Goal: Task Accomplishment & Management: Manage account settings

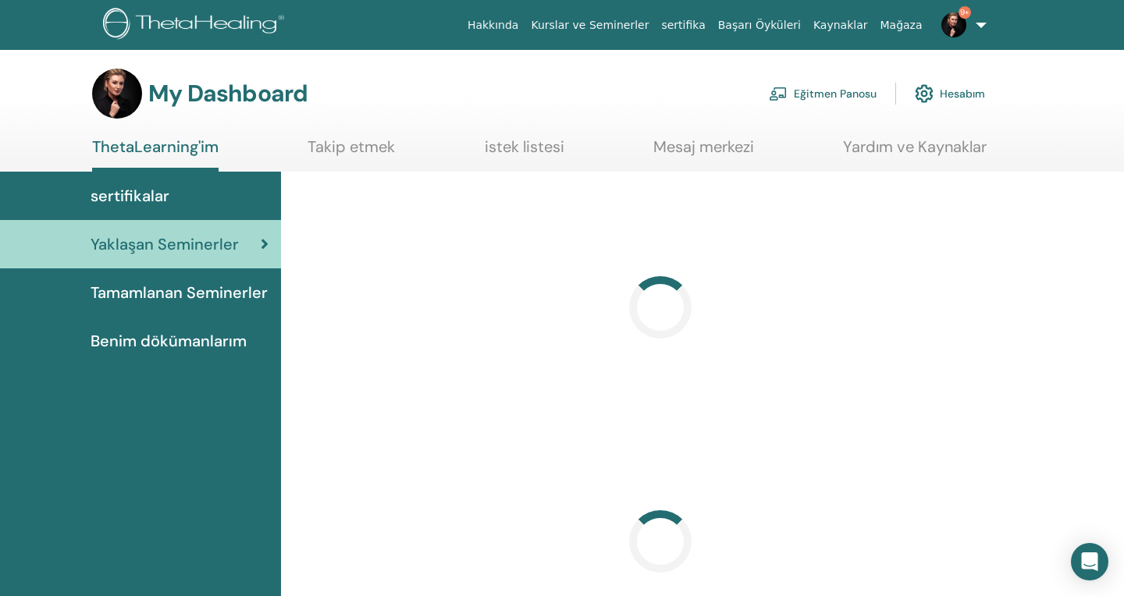
click at [826, 87] on link "Eğitmen Panosu" at bounding box center [823, 93] width 108 height 34
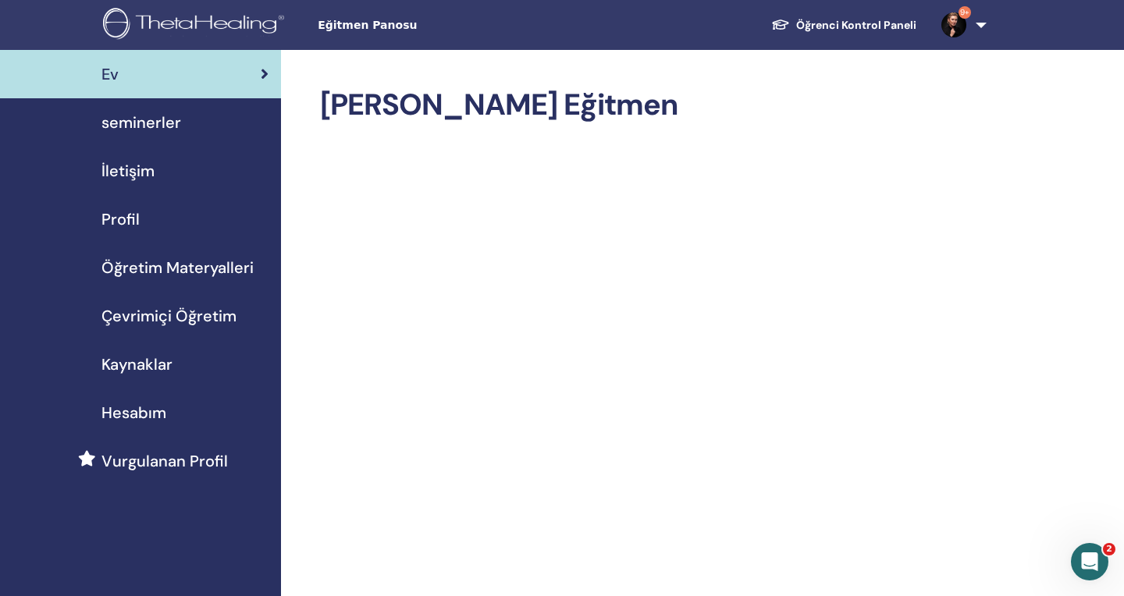
click at [210, 131] on div "seminerler" at bounding box center [140, 122] width 256 height 23
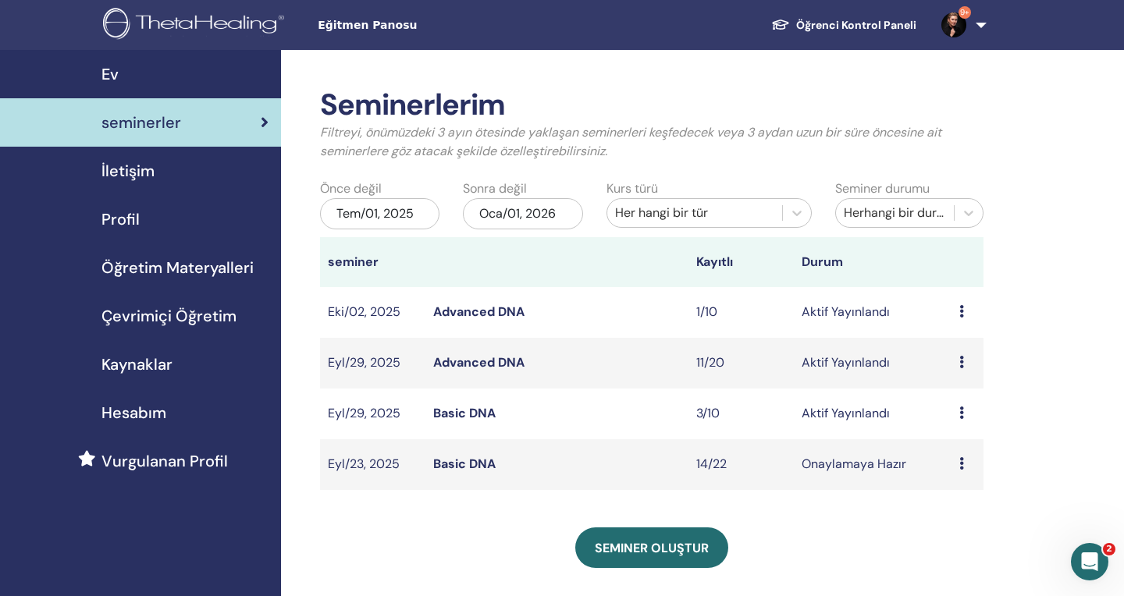
click at [504, 363] on link "Advanced DNA" at bounding box center [478, 362] width 91 height 16
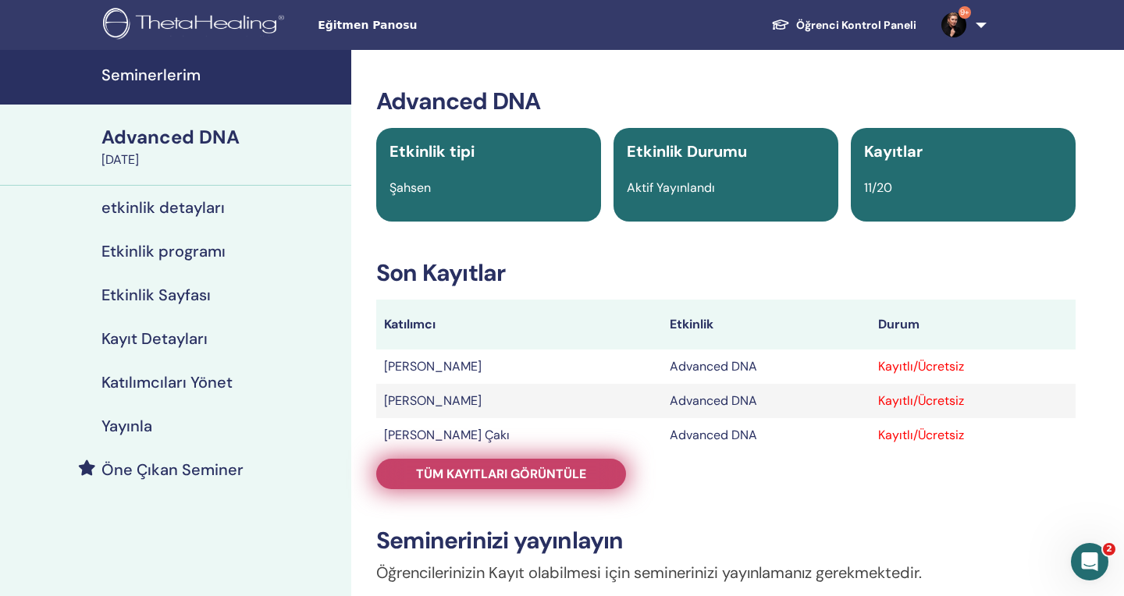
click at [585, 481] on span "Tüm kayıtları görüntüle" at bounding box center [501, 474] width 170 height 16
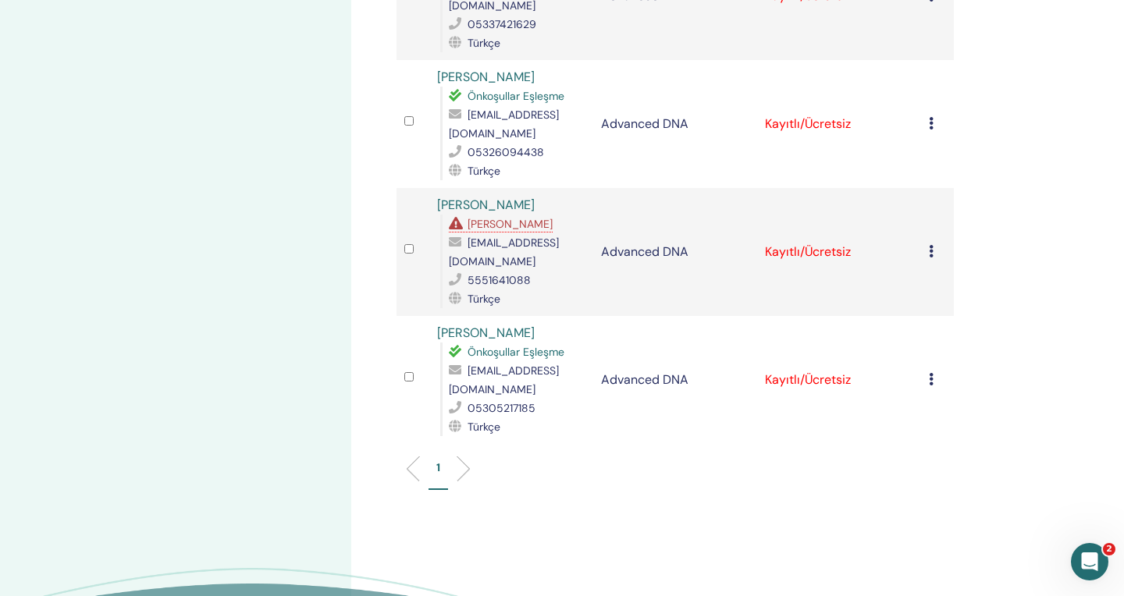
scroll to position [1216, 0]
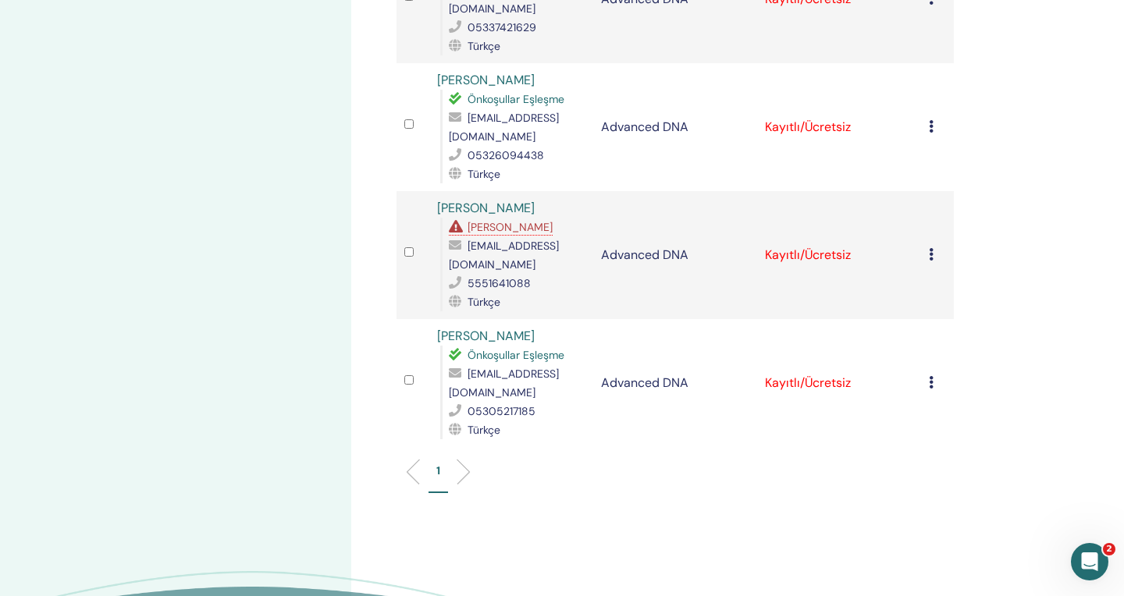
click at [926, 202] on td "Kaydı İptal Et Otomatik onaylama Ücretli Olarak İşaretle Ödenmemiş olarak işare…" at bounding box center [937, 255] width 33 height 128
click at [927, 198] on td "Kaydı İptal Et Otomatik onaylama Ücretli Olarak İşaretle Ödenmemiş olarak işare…" at bounding box center [937, 255] width 33 height 128
click at [940, 191] on td "Kaydı İptal Et Otomatik onaylama Ücretli Olarak İşaretle Ödenmemiş olarak işare…" at bounding box center [937, 255] width 33 height 128
click at [930, 248] on icon at bounding box center [931, 254] width 5 height 12
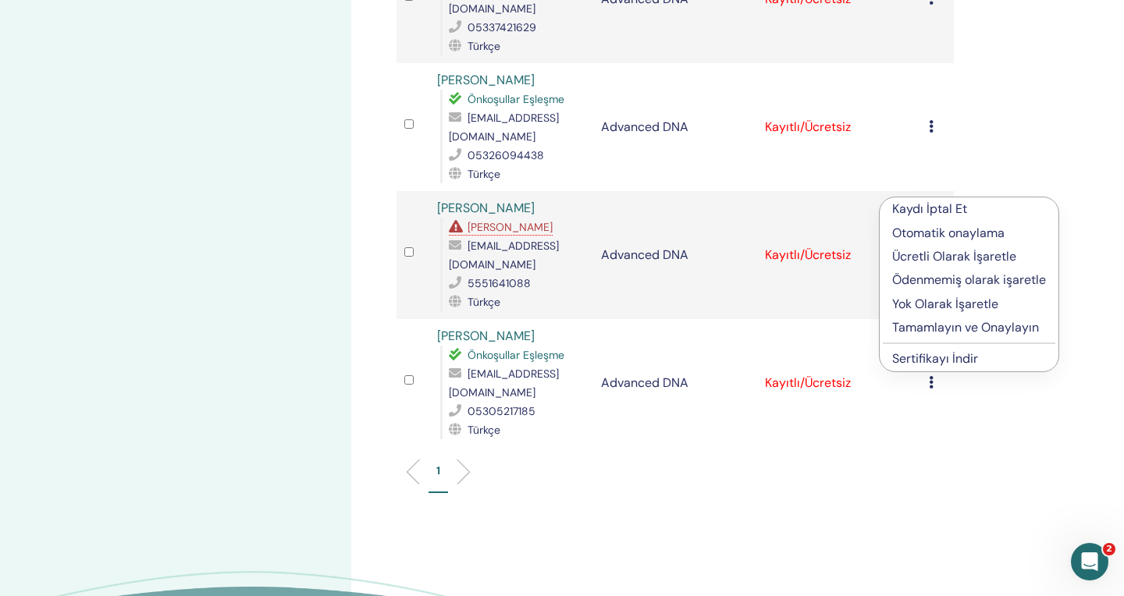
click at [932, 210] on p "Kaydı İptal Et" at bounding box center [969, 209] width 154 height 19
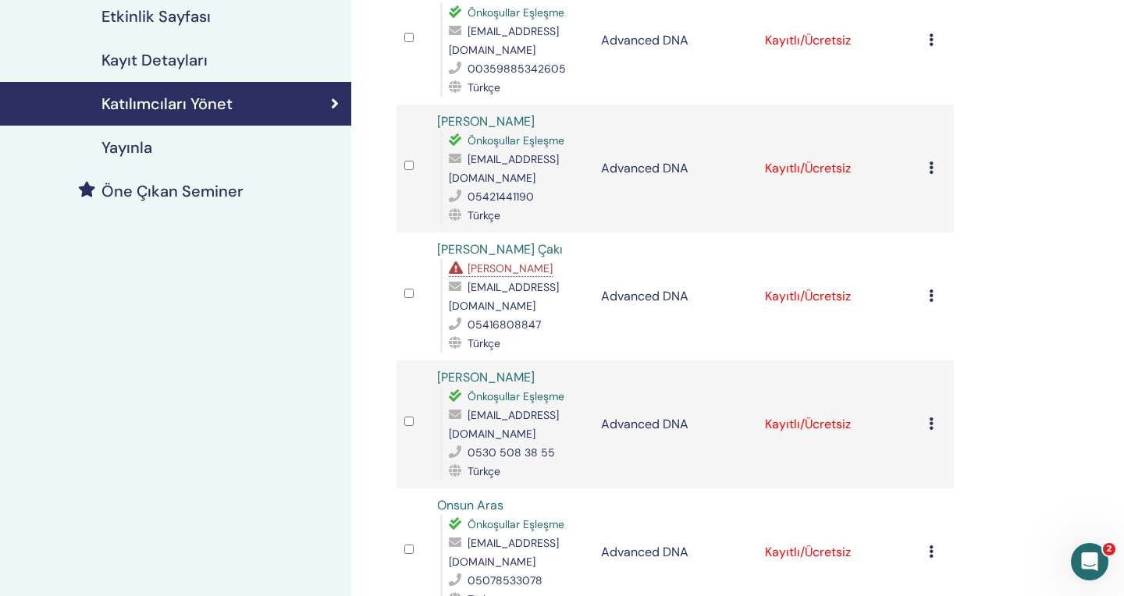
scroll to position [278, 0]
click at [932, 290] on icon at bounding box center [931, 296] width 5 height 12
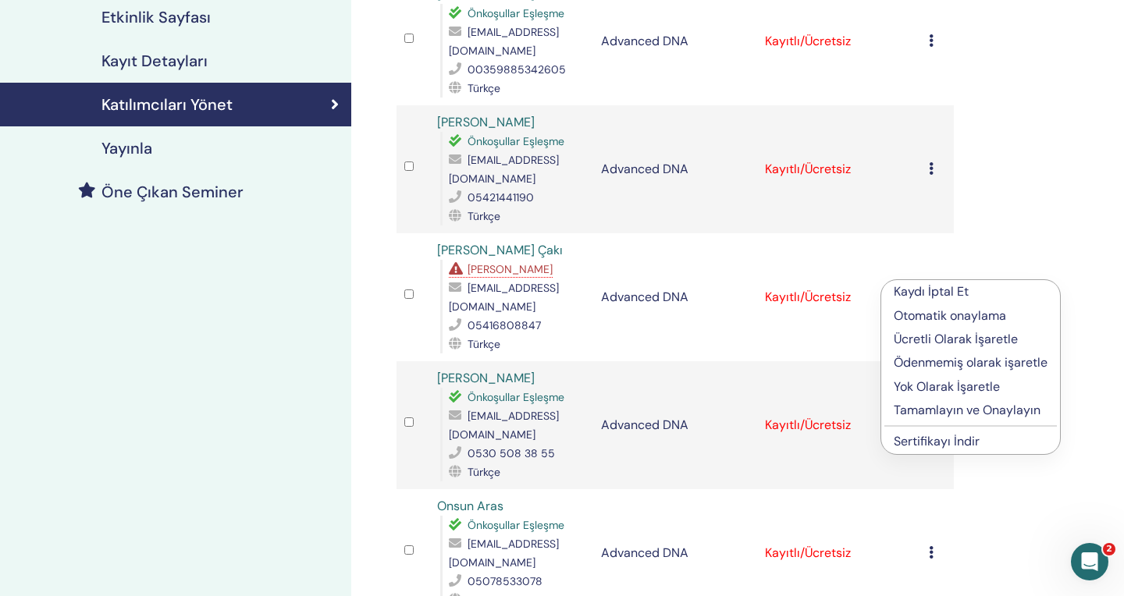
click at [933, 290] on p "Kaydı İptal Et" at bounding box center [971, 291] width 154 height 19
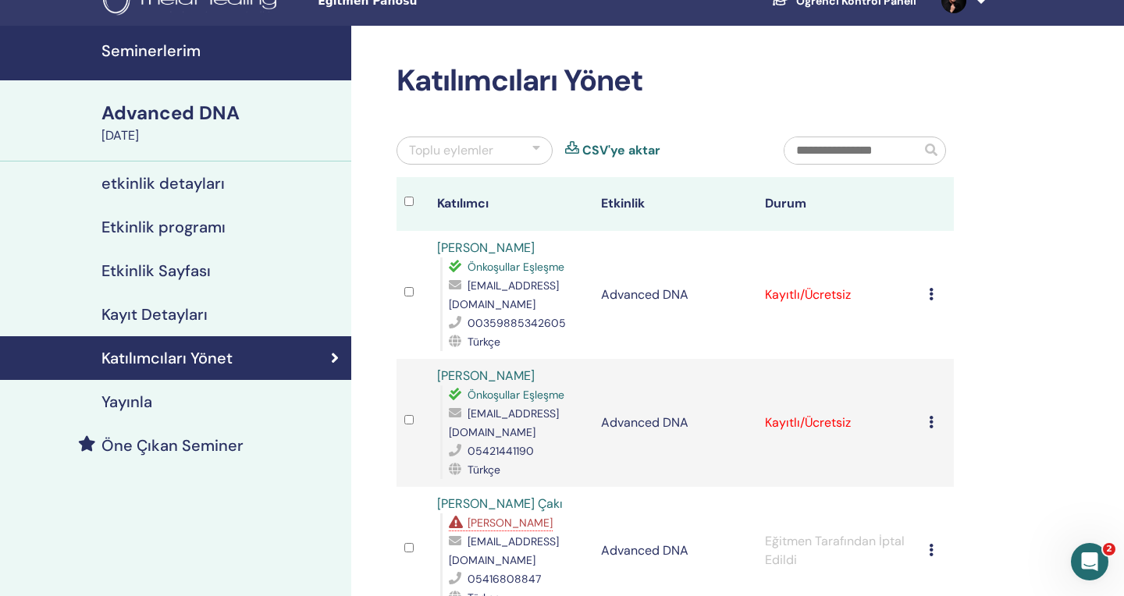
scroll to position [22, 0]
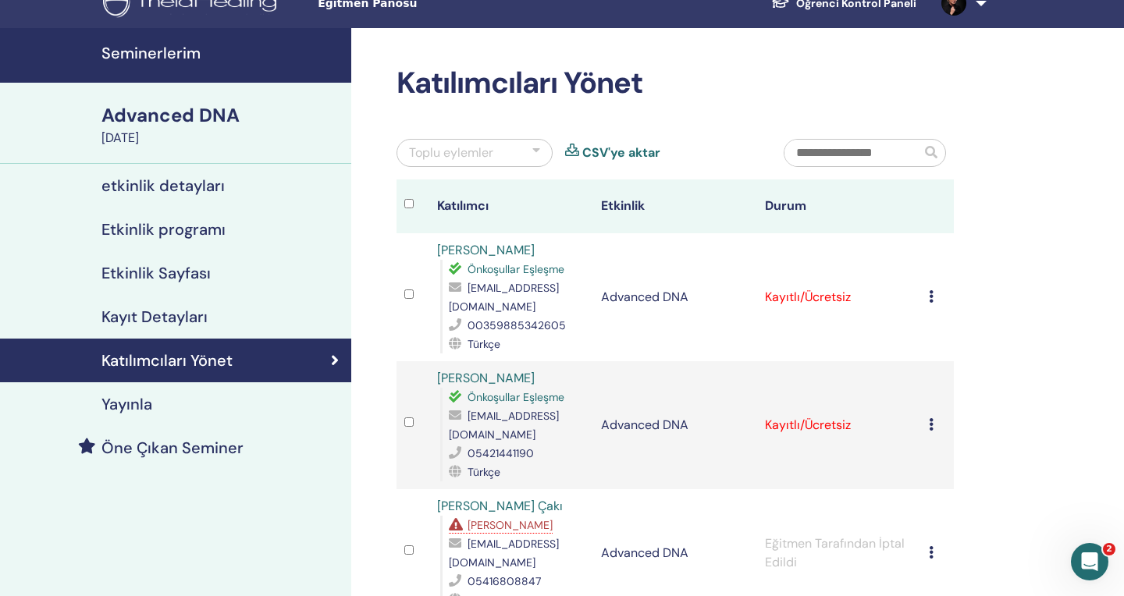
click at [931, 292] on icon at bounding box center [931, 296] width 5 height 12
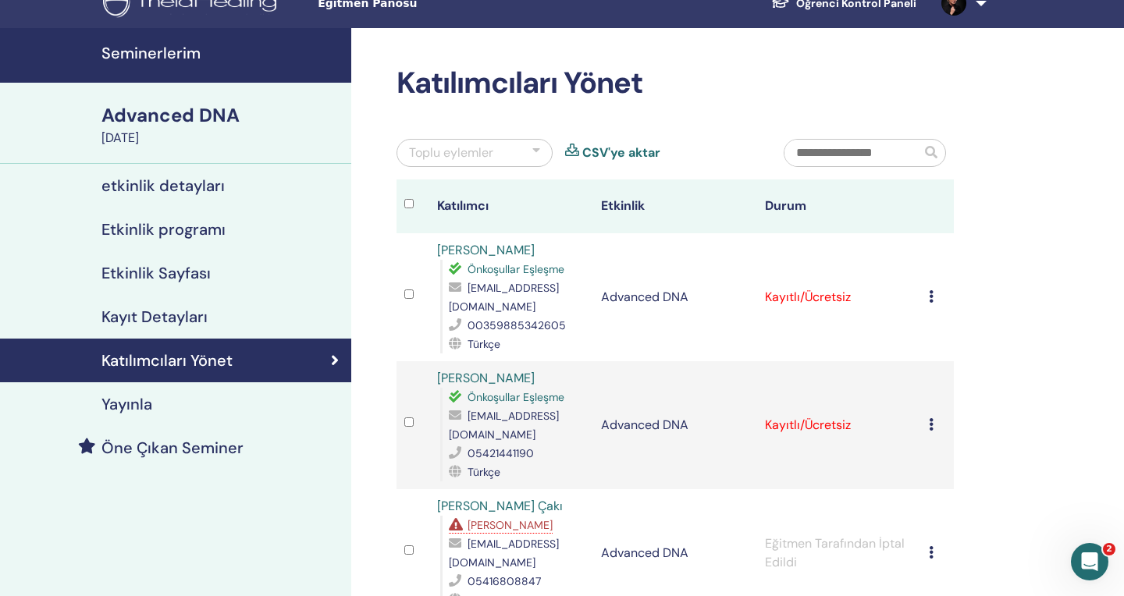
click at [928, 411] on td "Kaydı İptal Et Otomatik onaylama Ücretli Olarak İşaretle Ödenmemiş olarak işare…" at bounding box center [937, 425] width 33 height 128
click at [929, 418] on icon at bounding box center [931, 424] width 5 height 12
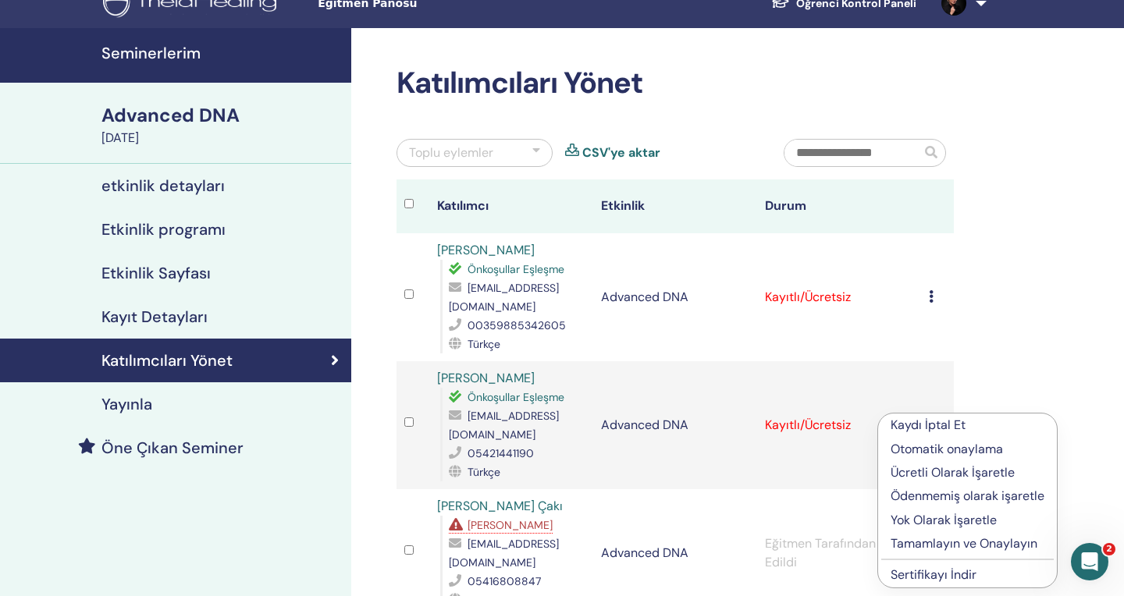
click at [938, 540] on p "Tamamlayın ve Onaylayın" at bounding box center [967, 544] width 154 height 19
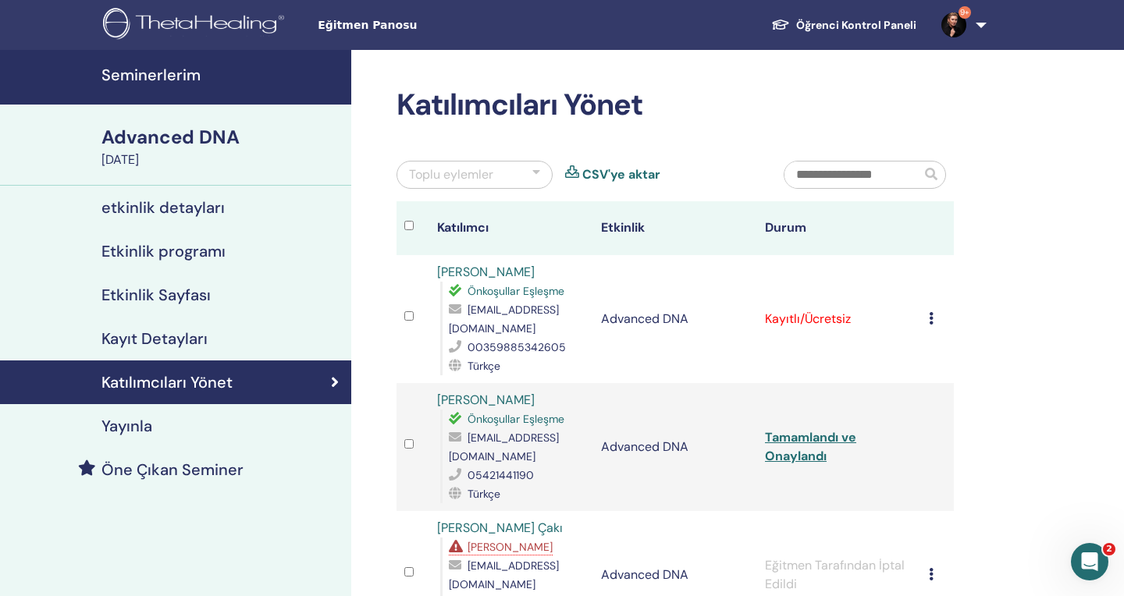
click at [806, 445] on link "Tamamlandı ve Onaylandı" at bounding box center [810, 446] width 91 height 35
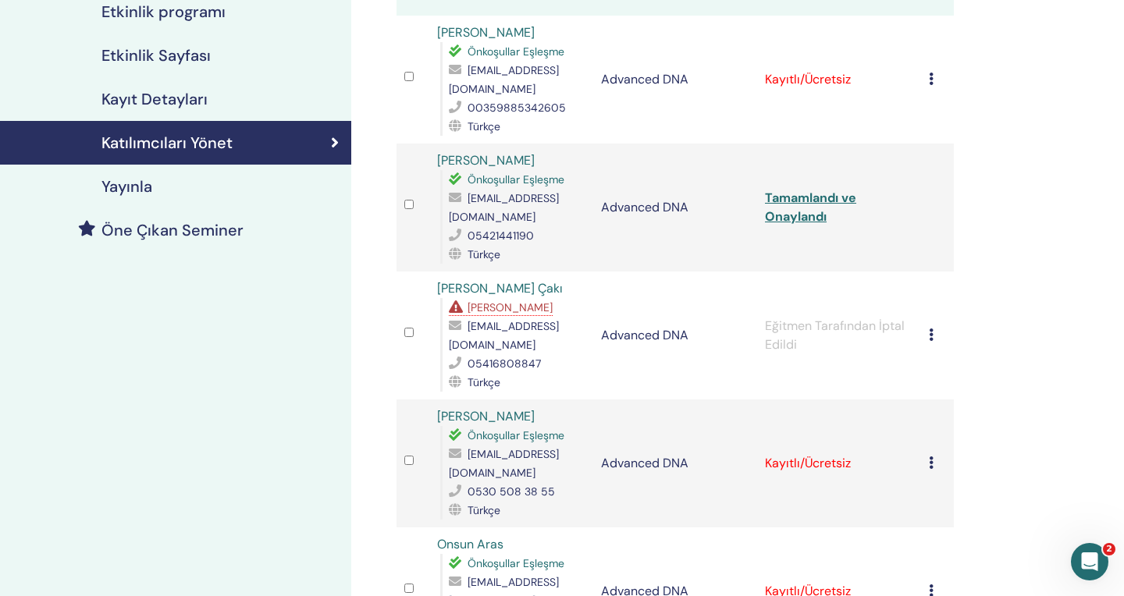
scroll to position [236, 0]
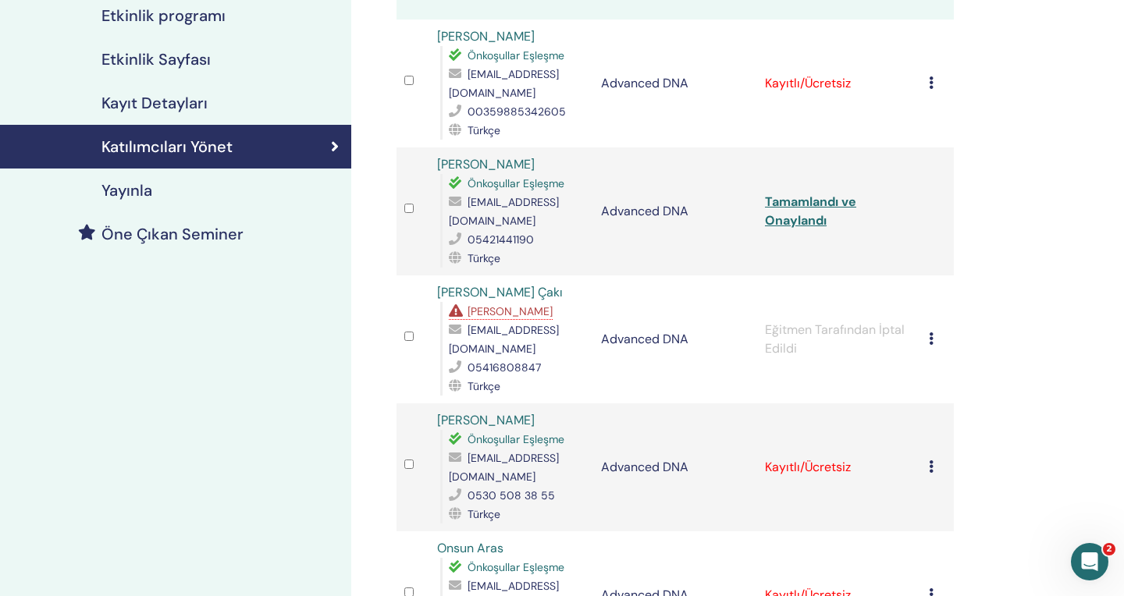
click at [926, 83] on td "Kaydı İptal Et Otomatik onaylama Ücretli Olarak İşaretle Ödenmemiş olarak işare…" at bounding box center [937, 84] width 33 height 128
click at [931, 83] on icon at bounding box center [931, 82] width 5 height 12
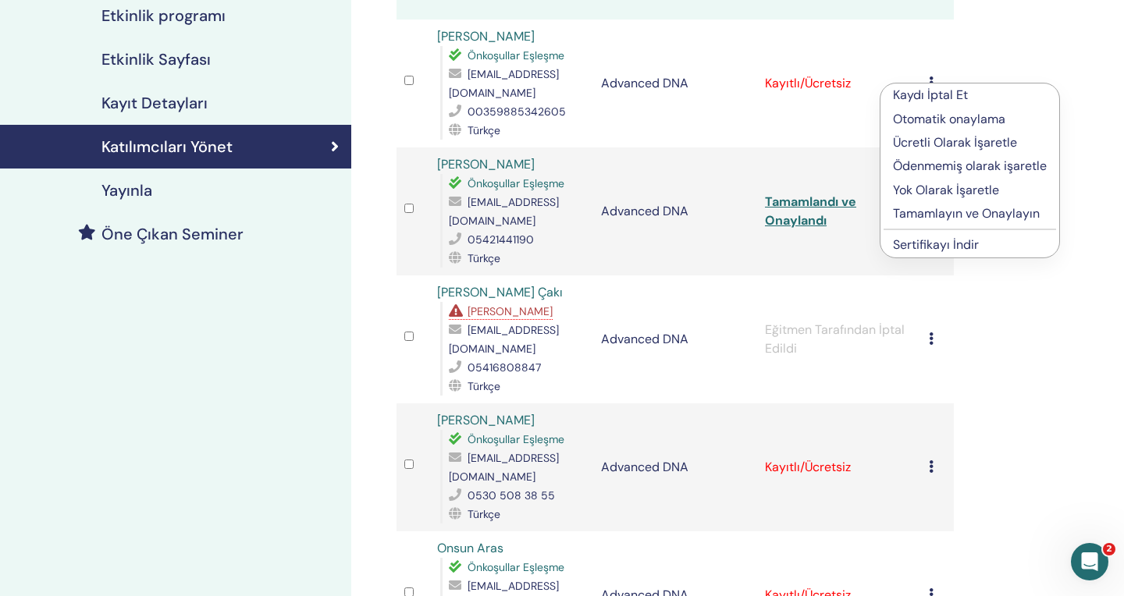
click at [934, 215] on p "Tamamlayın ve Onaylayın" at bounding box center [970, 213] width 154 height 19
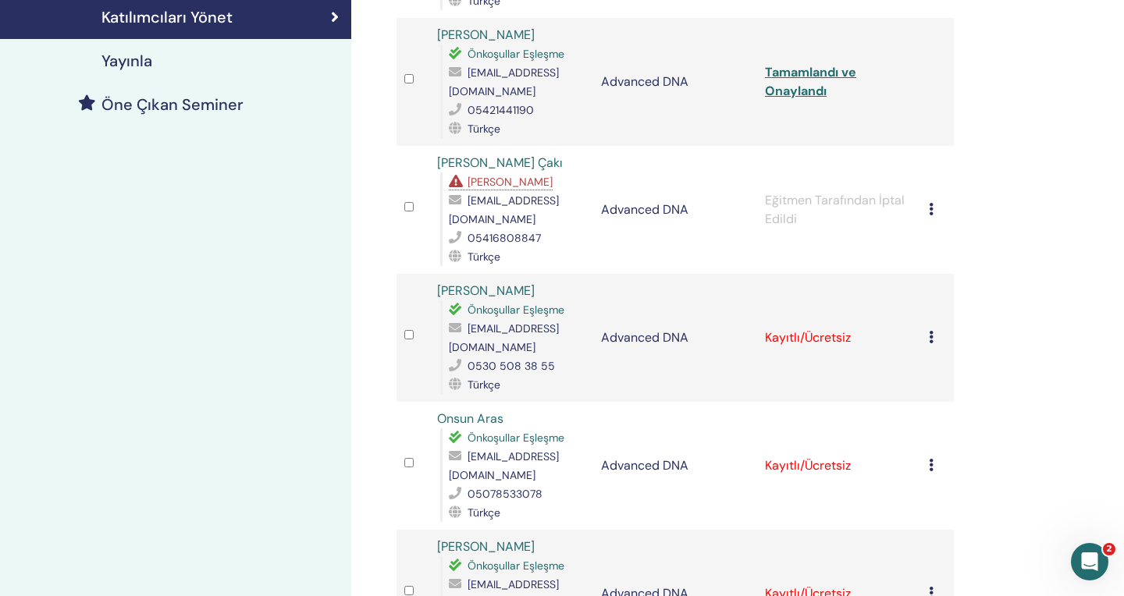
scroll to position [368, 0]
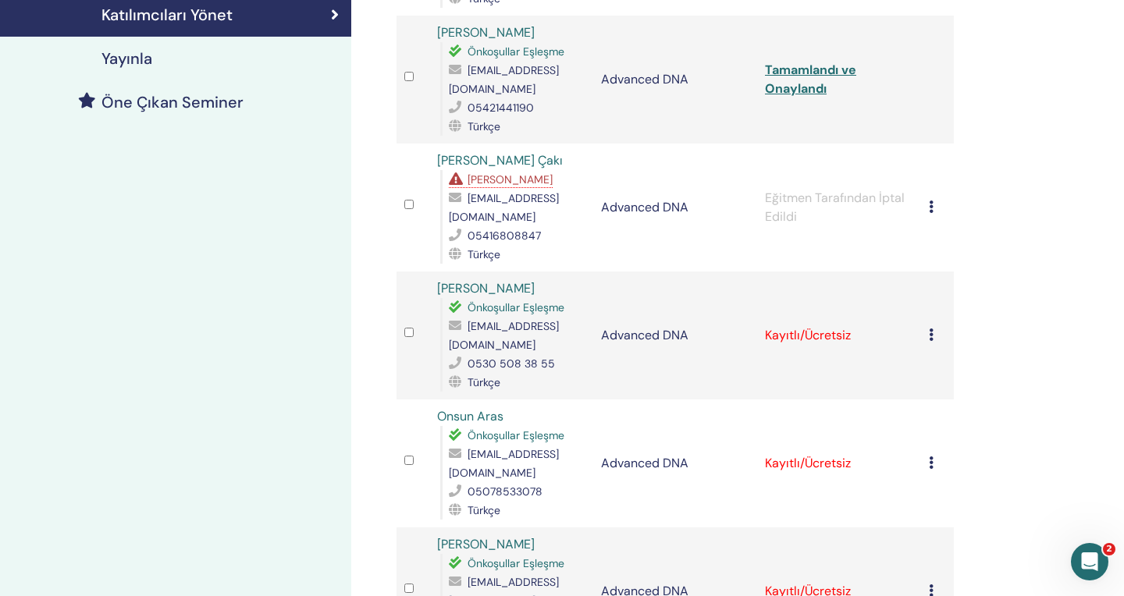
click at [933, 329] on icon at bounding box center [931, 335] width 5 height 12
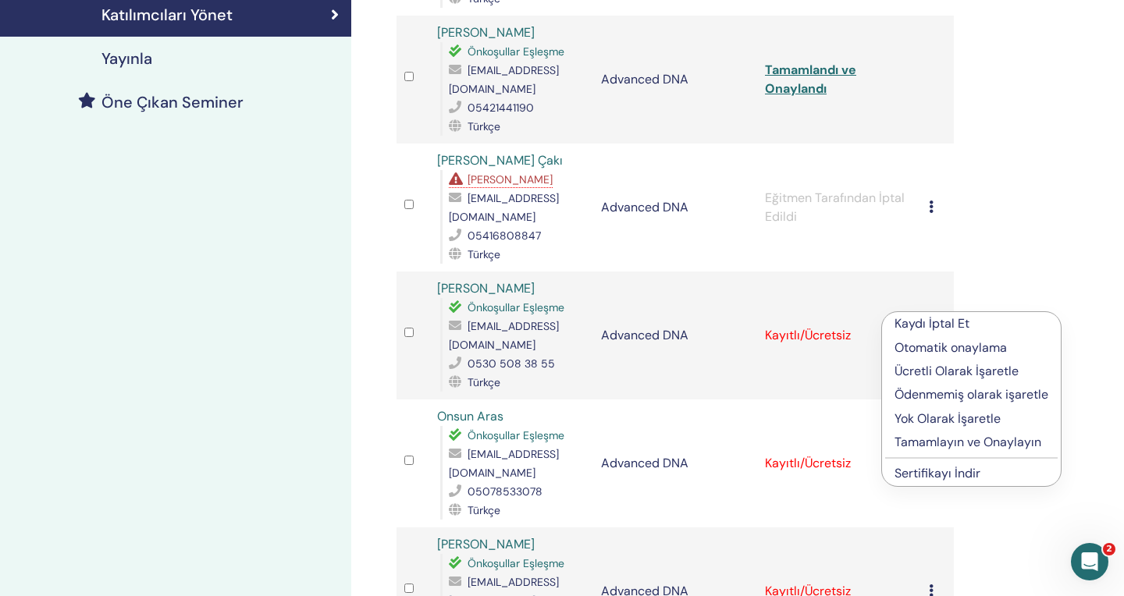
click at [941, 442] on p "Tamamlayın ve Onaylayın" at bounding box center [971, 442] width 154 height 19
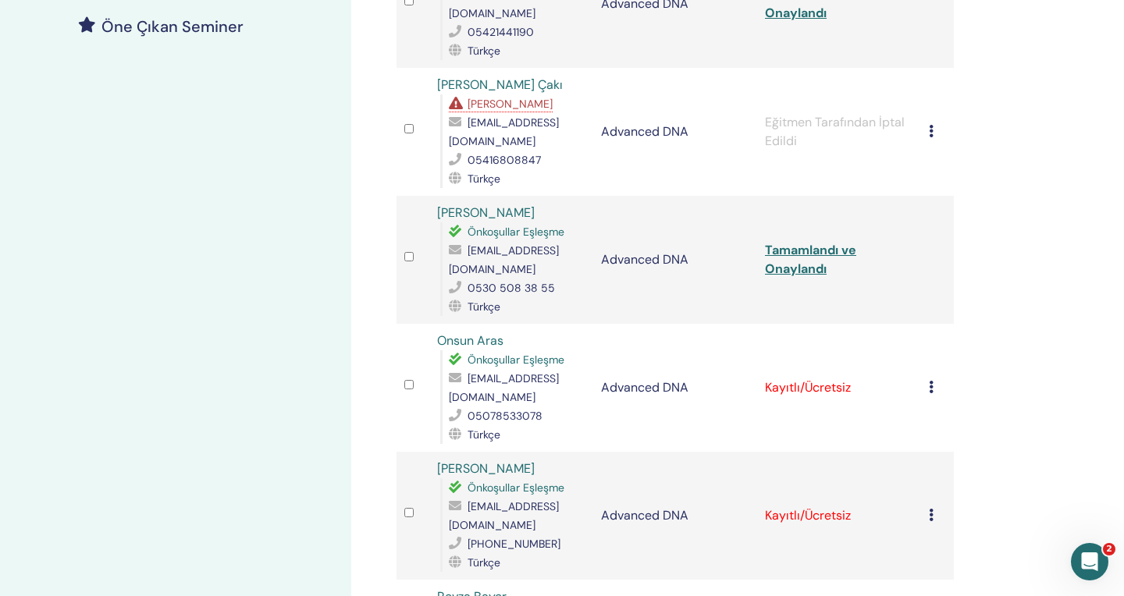
scroll to position [445, 0]
click at [930, 379] on icon at bounding box center [931, 385] width 5 height 12
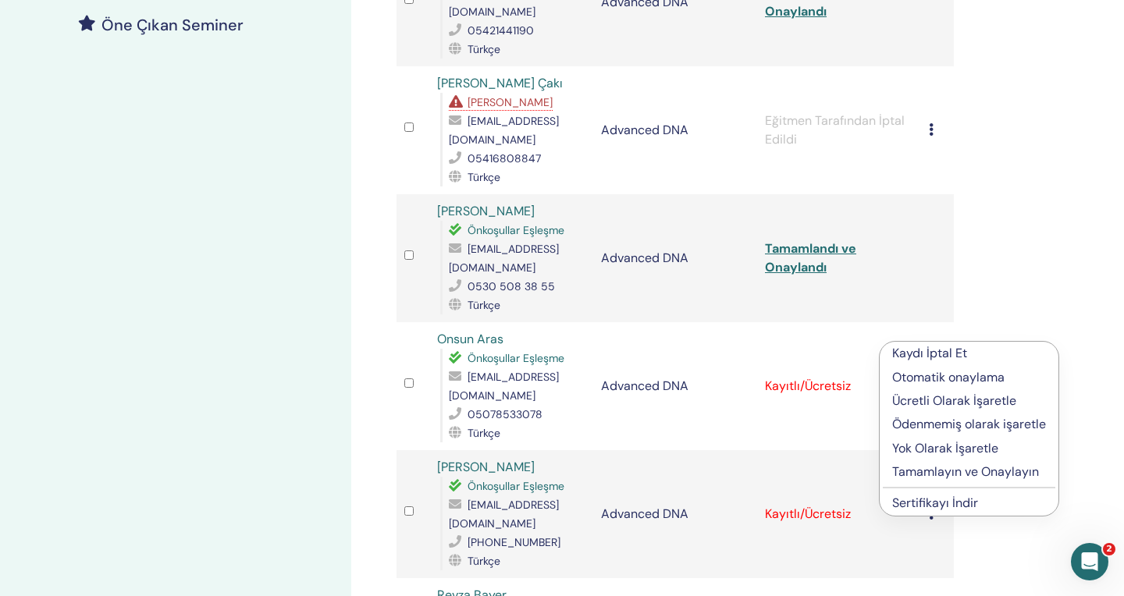
click at [932, 473] on p "Tamamlayın ve Onaylayın" at bounding box center [969, 472] width 154 height 19
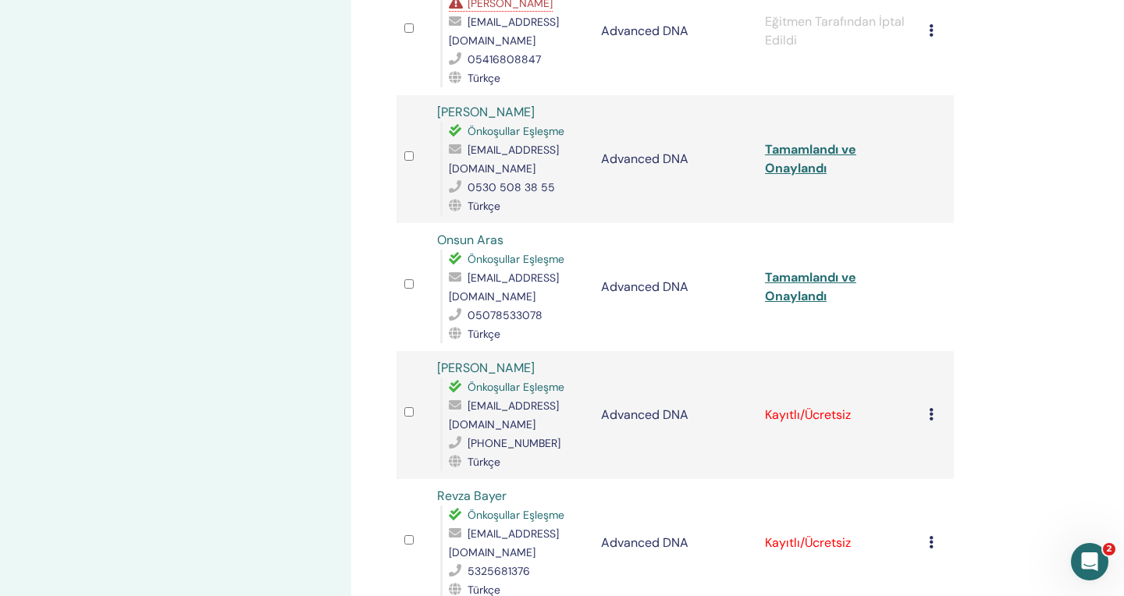
scroll to position [545, 0]
click at [933, 407] on icon at bounding box center [931, 413] width 5 height 12
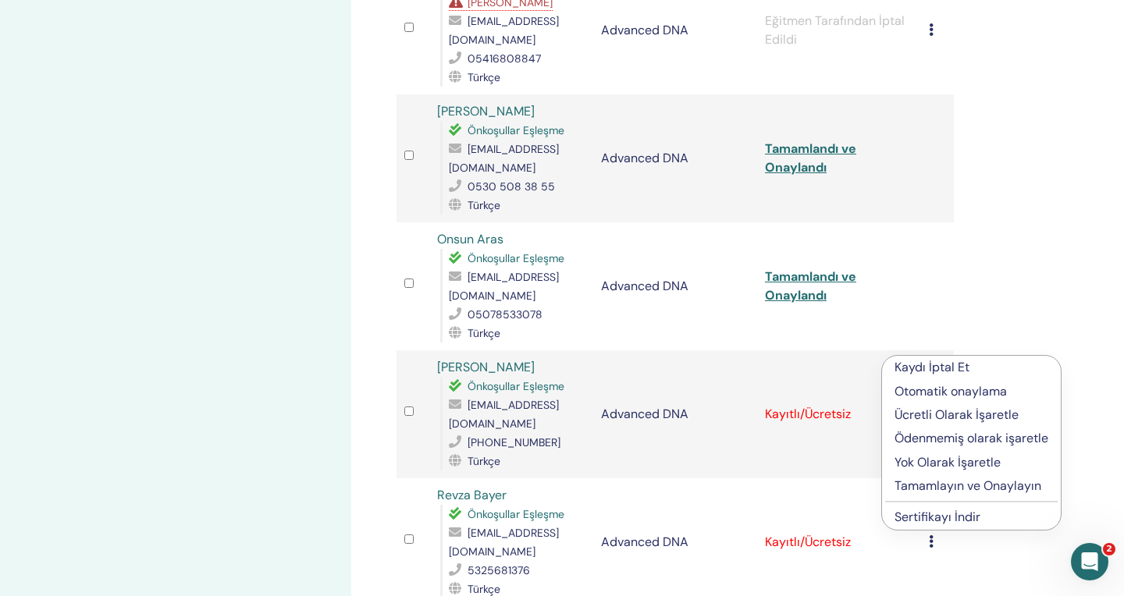
click at [929, 482] on p "Tamamlayın ve Onaylayın" at bounding box center [971, 486] width 154 height 19
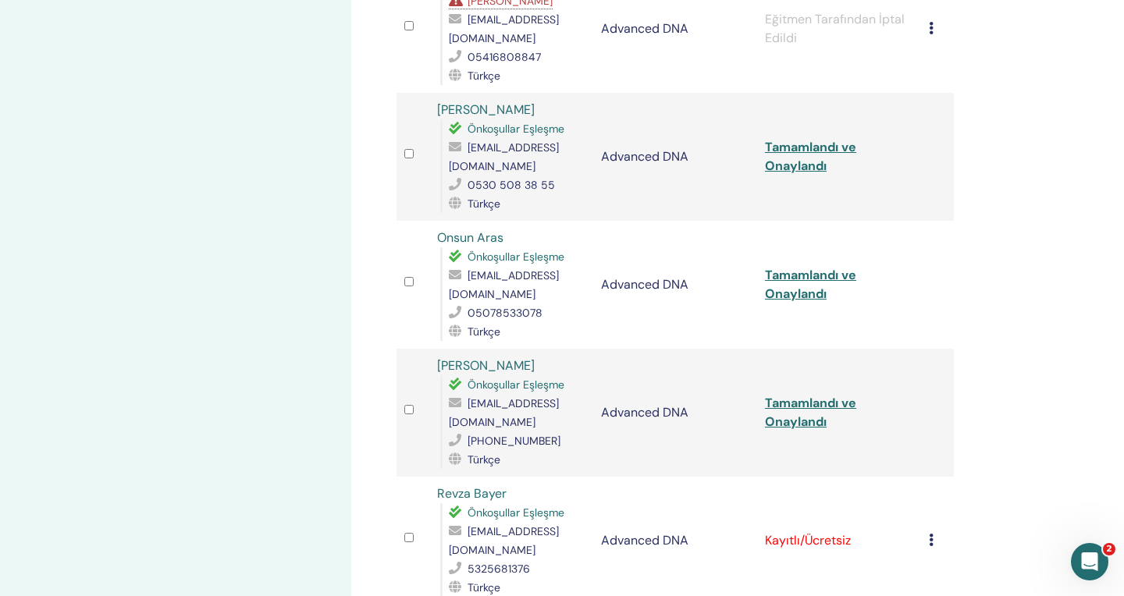
scroll to position [552, 0]
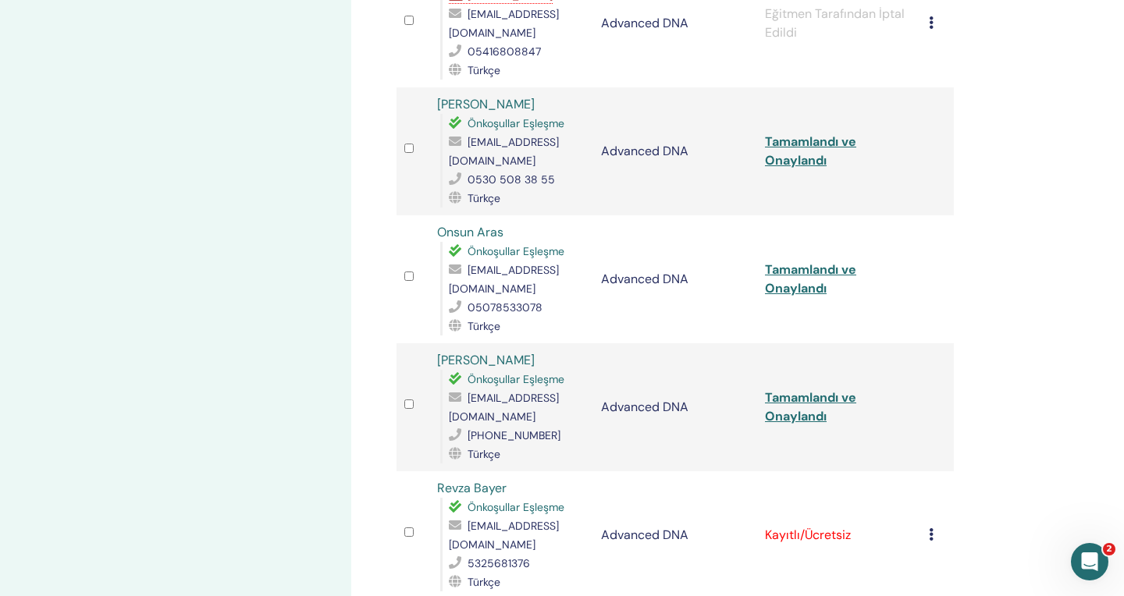
click at [932, 528] on icon at bounding box center [931, 534] width 5 height 12
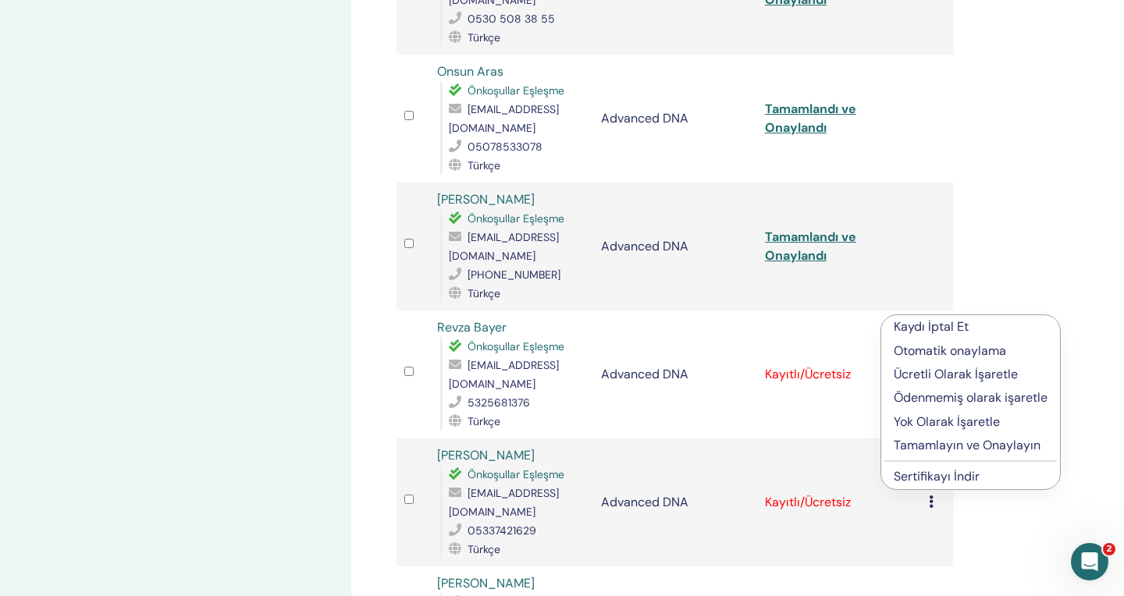
scroll to position [713, 0]
click at [940, 441] on p "Tamamlayın ve Onaylayın" at bounding box center [971, 444] width 154 height 19
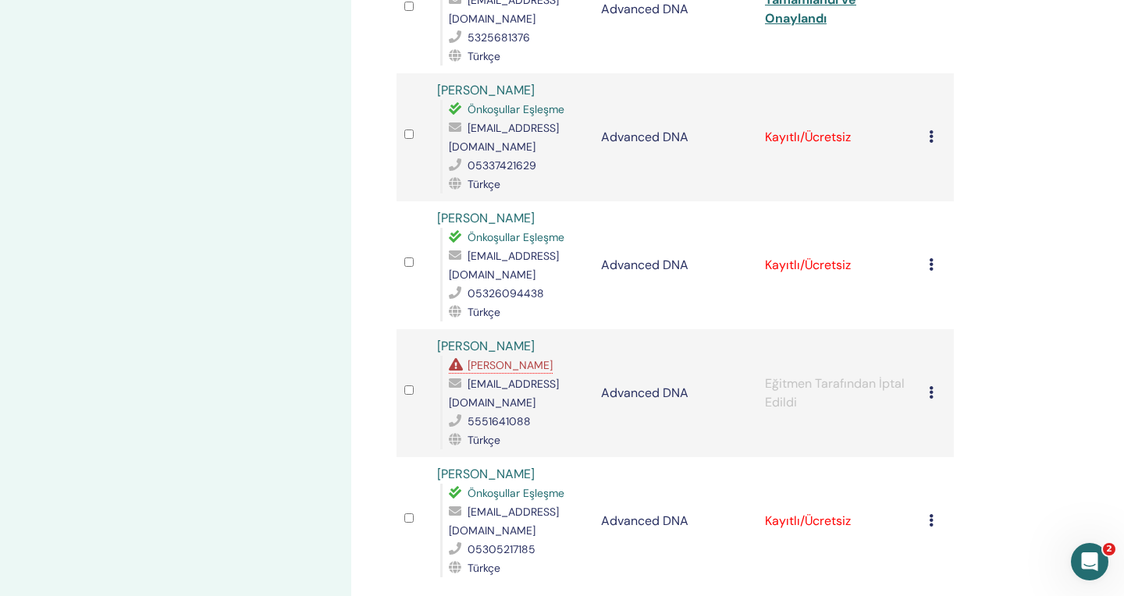
scroll to position [1077, 0]
click at [930, 515] on icon at bounding box center [931, 521] width 5 height 12
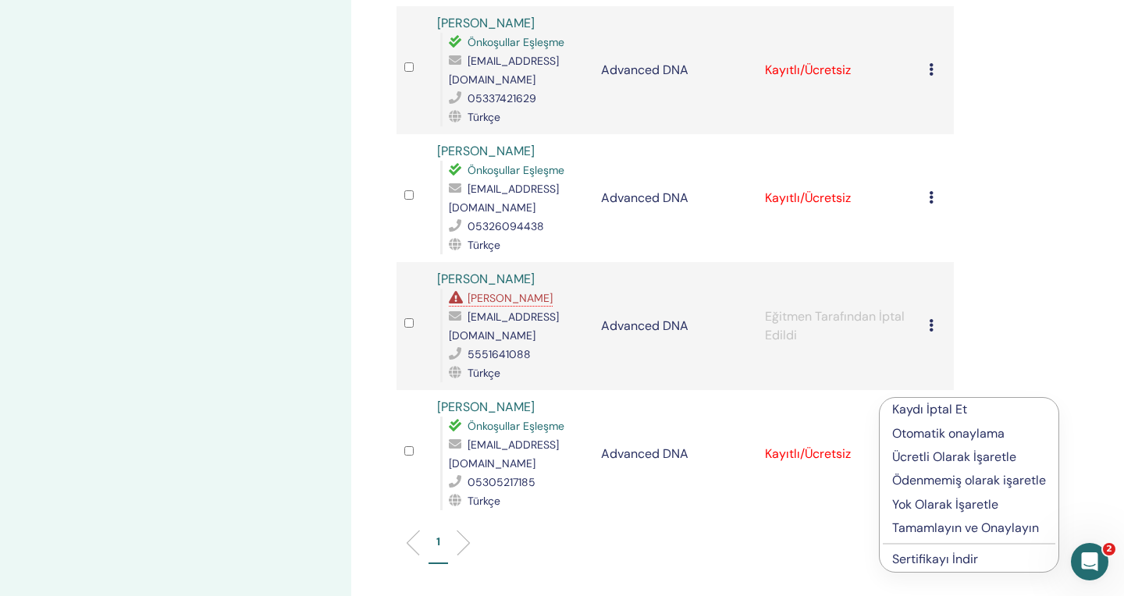
scroll to position [1149, 0]
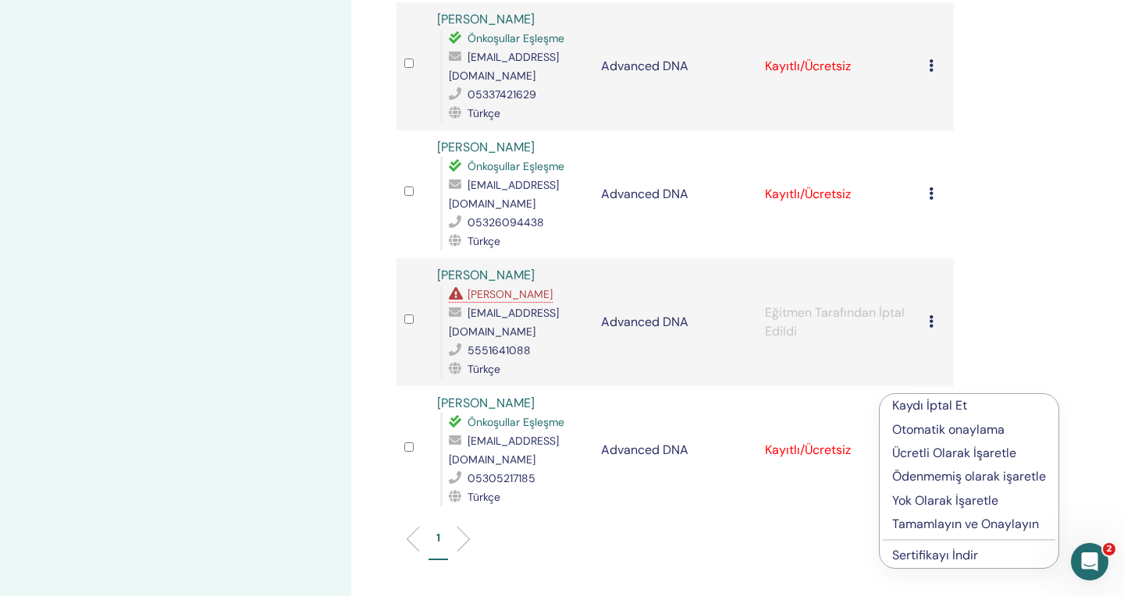
click at [934, 523] on p "Tamamlayın ve Onaylayın" at bounding box center [969, 524] width 154 height 19
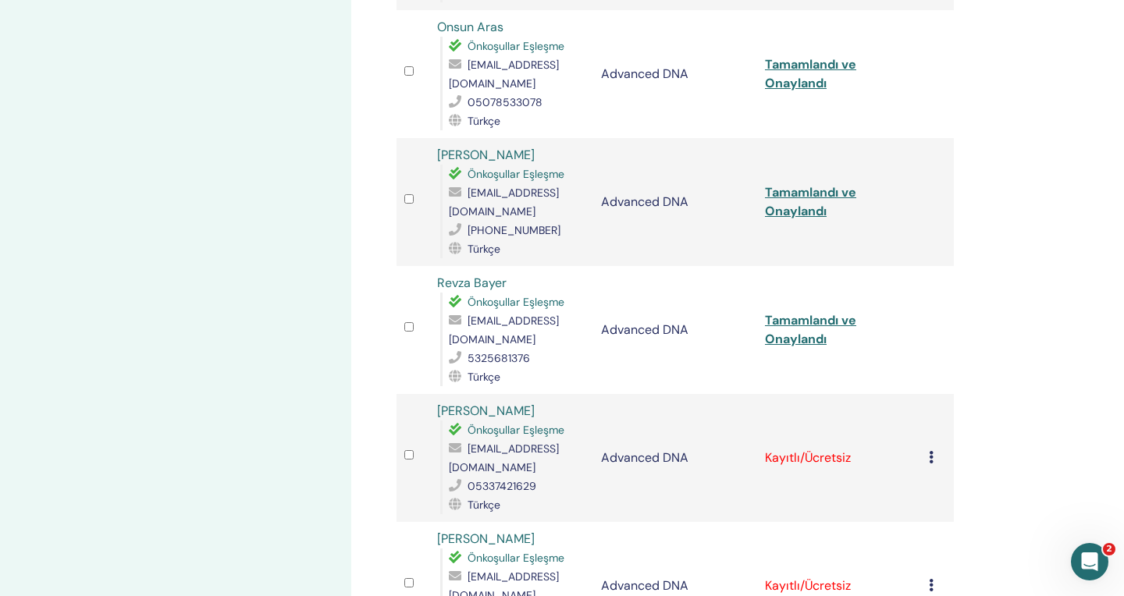
scroll to position [760, 0]
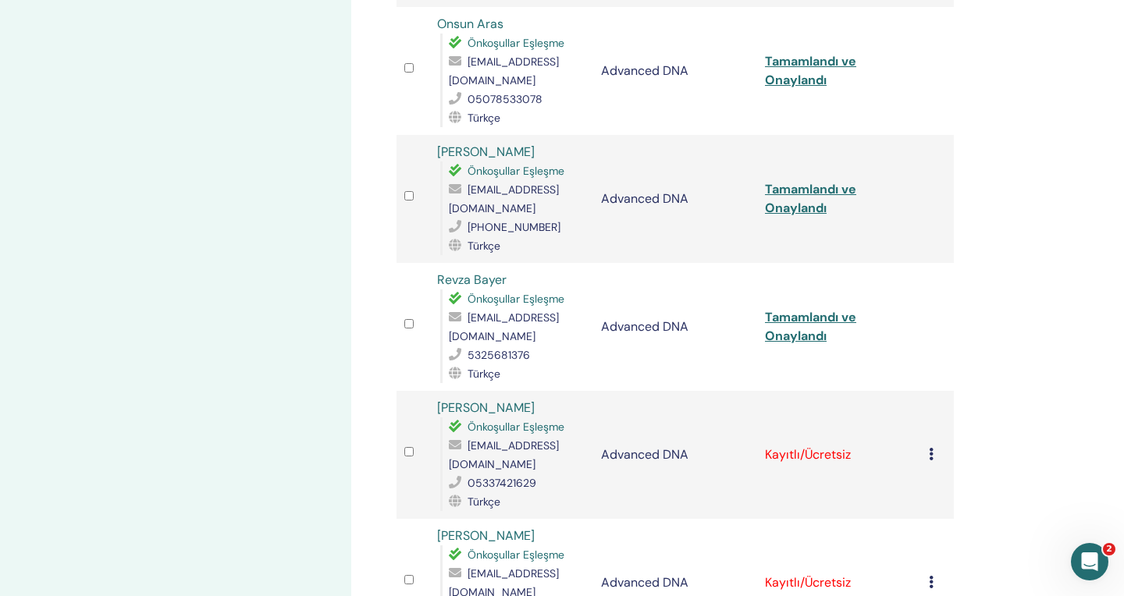
click at [932, 448] on icon at bounding box center [931, 454] width 5 height 12
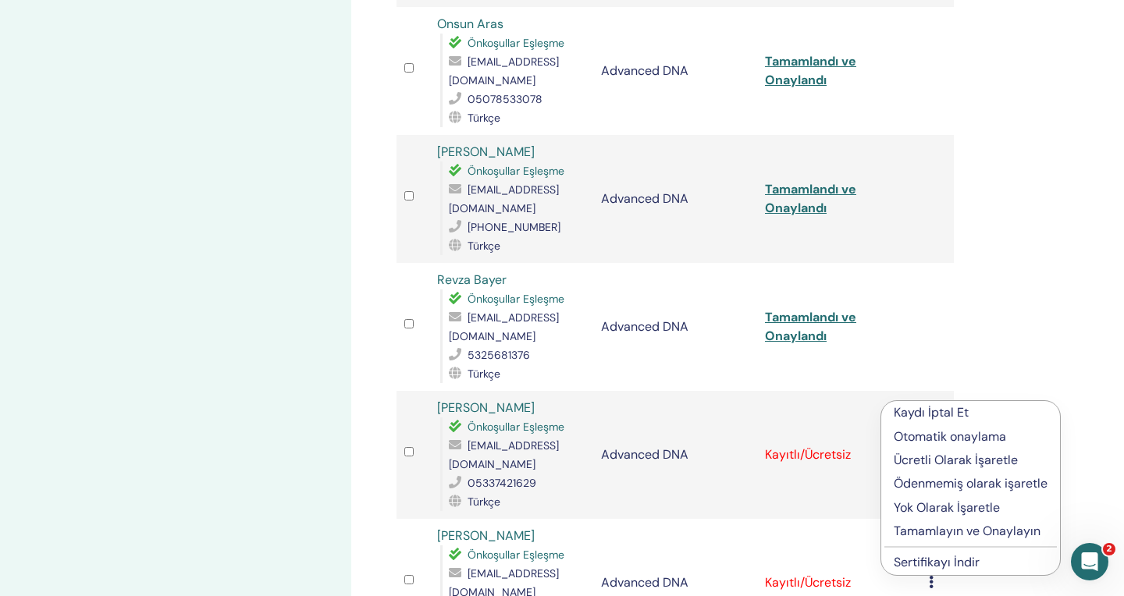
click at [940, 528] on p "Tamamlayın ve Onaylayın" at bounding box center [971, 531] width 154 height 19
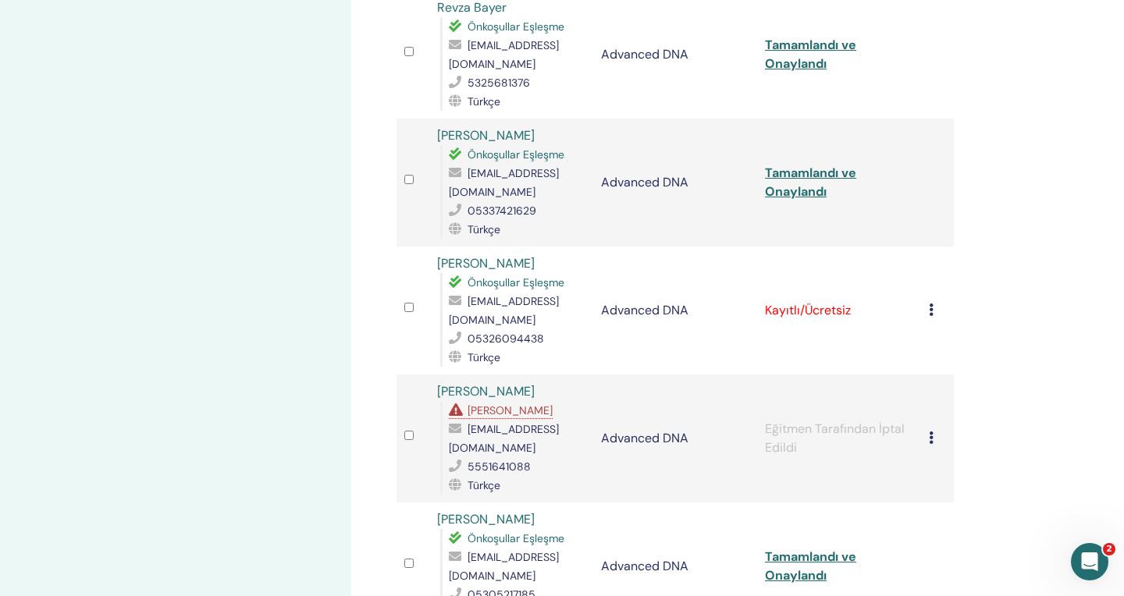
scroll to position [1036, 0]
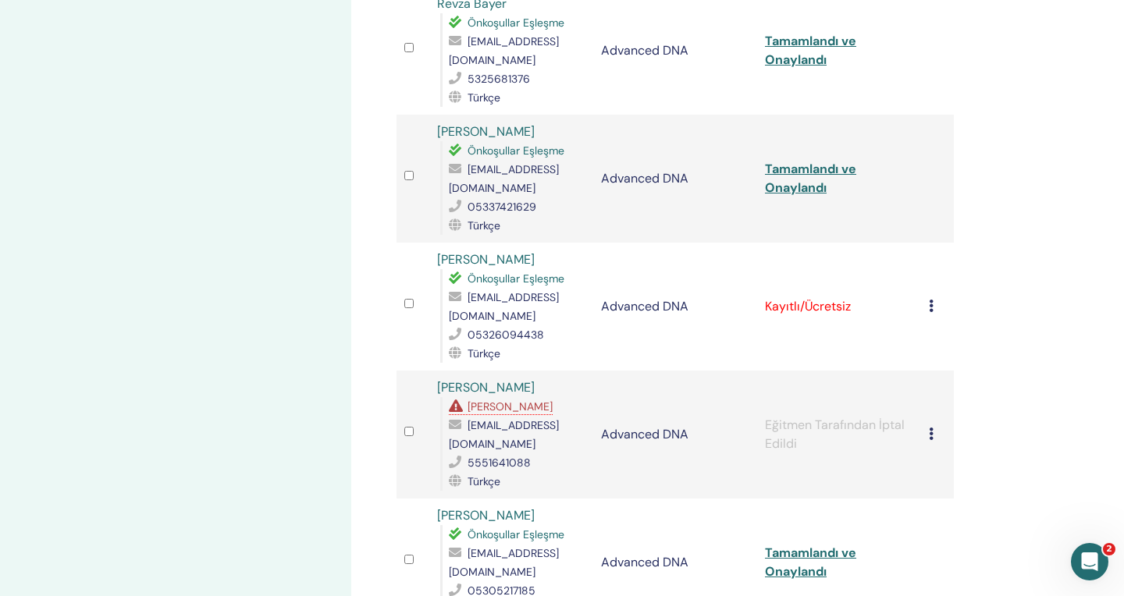
click at [929, 300] on icon at bounding box center [931, 306] width 5 height 12
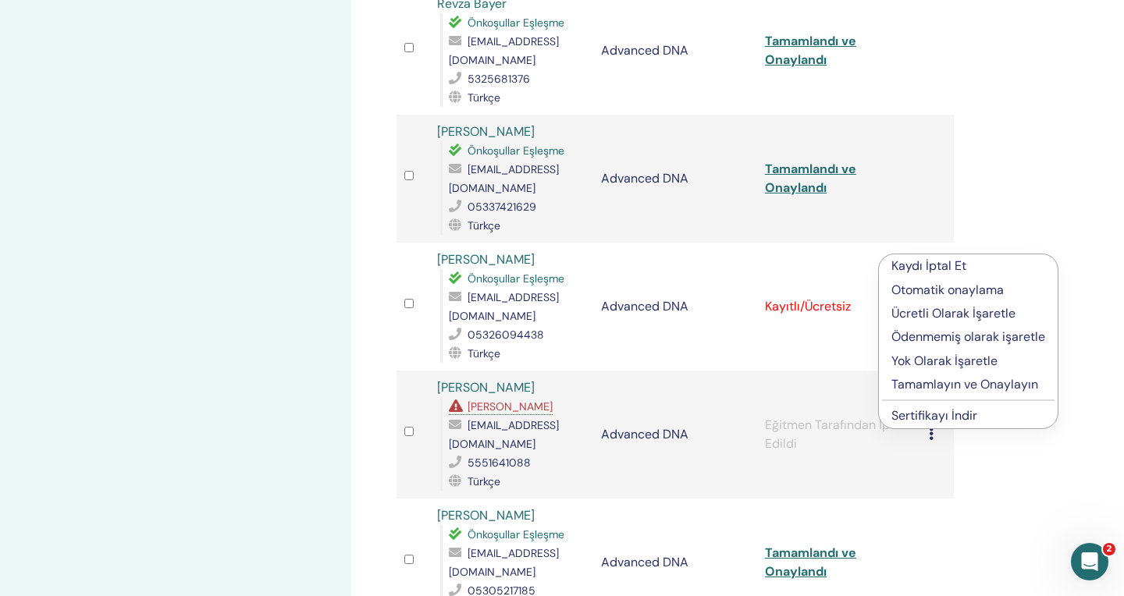
click at [922, 385] on p "Tamamlayın ve Onaylayın" at bounding box center [968, 384] width 154 height 19
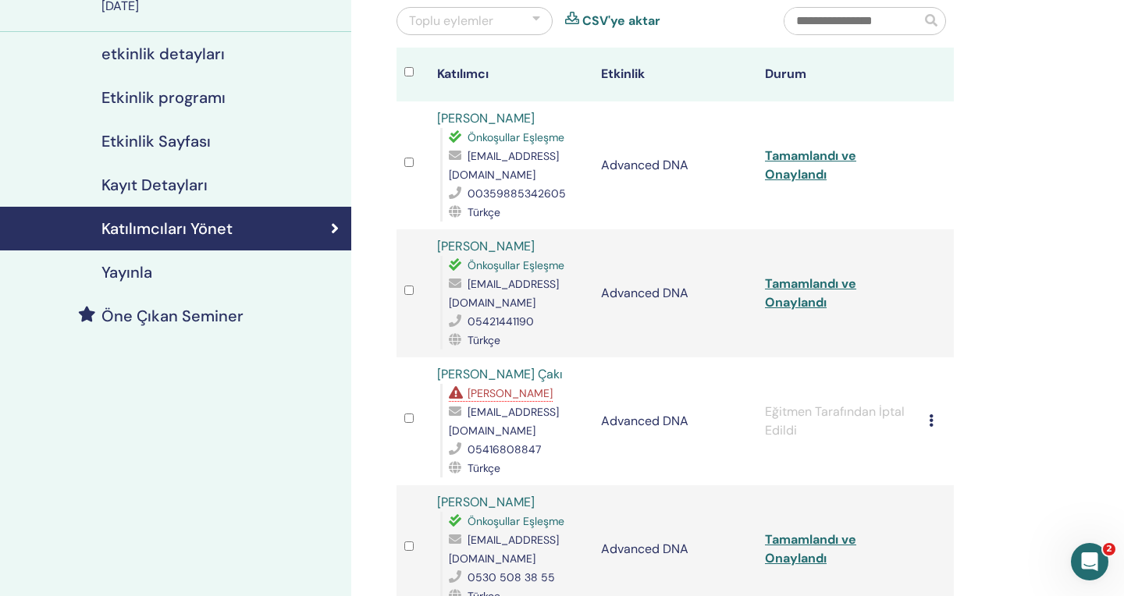
scroll to position [155, 0]
click at [807, 287] on link "Tamamlandı ve Onaylandı" at bounding box center [810, 292] width 91 height 35
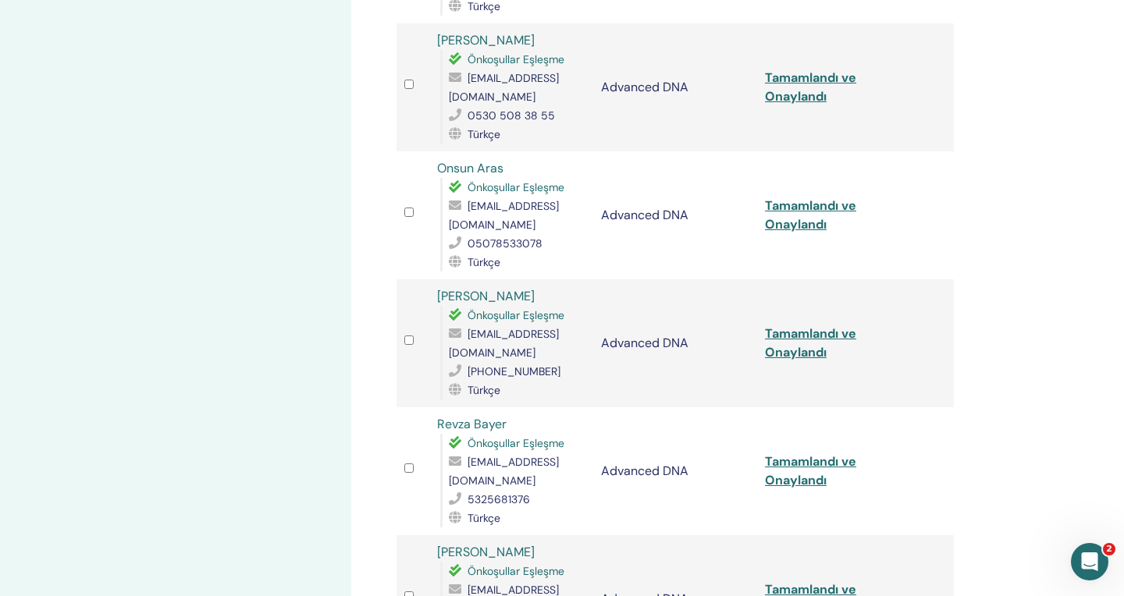
scroll to position [624, 0]
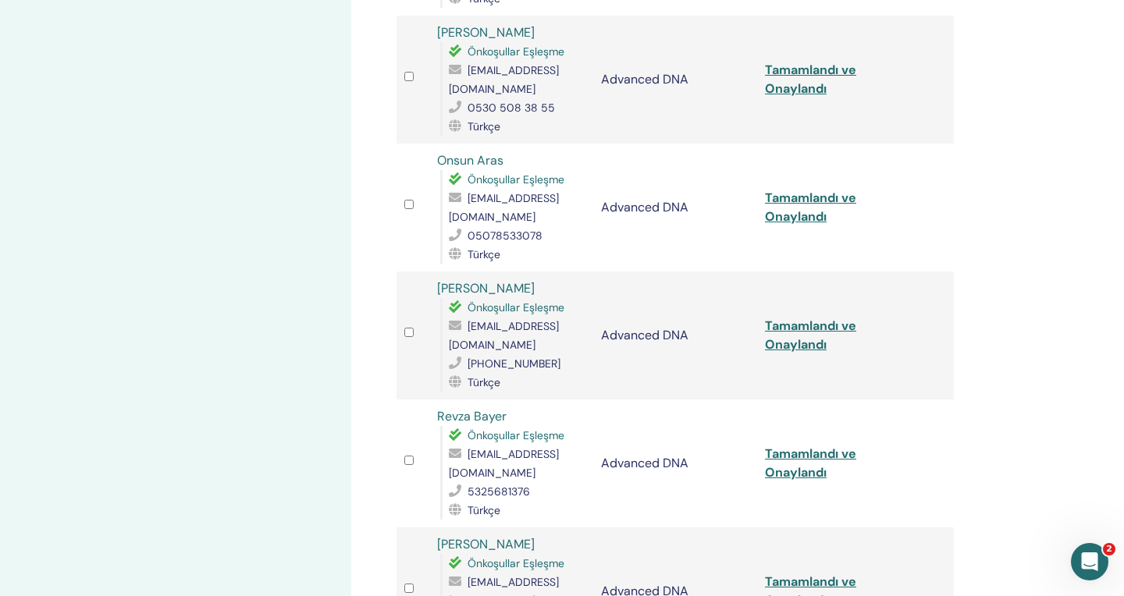
click at [790, 318] on link "Tamamlandı ve Onaylandı" at bounding box center [810, 335] width 91 height 35
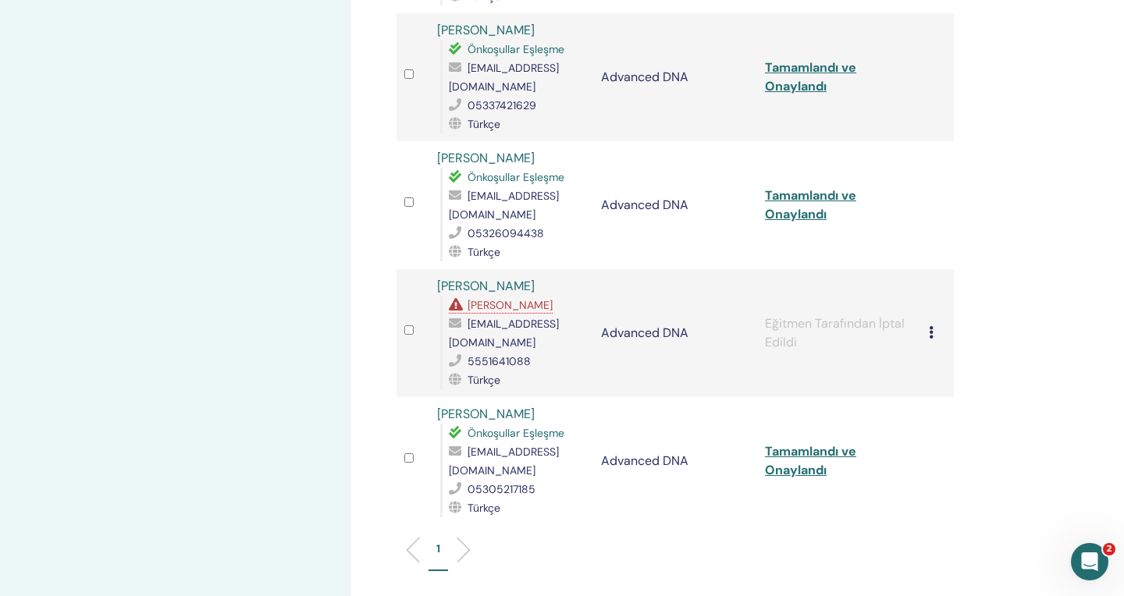
scroll to position [1138, 0]
click at [805, 443] on link "Tamamlandı ve Onaylandı" at bounding box center [810, 460] width 91 height 35
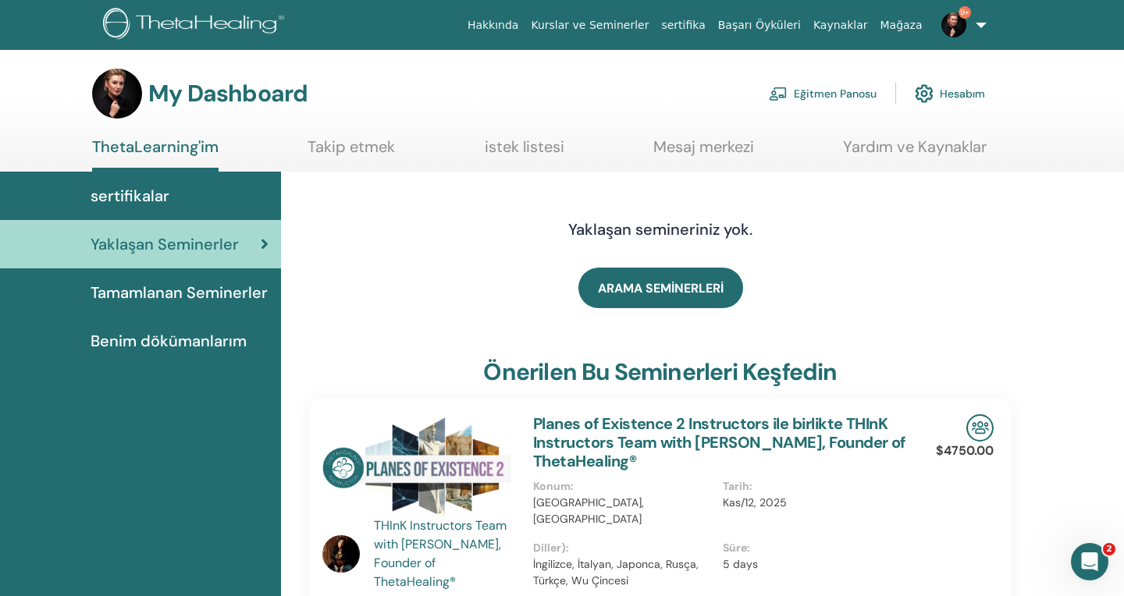
click at [812, 98] on link "Eğitmen Panosu" at bounding box center [823, 93] width 108 height 34
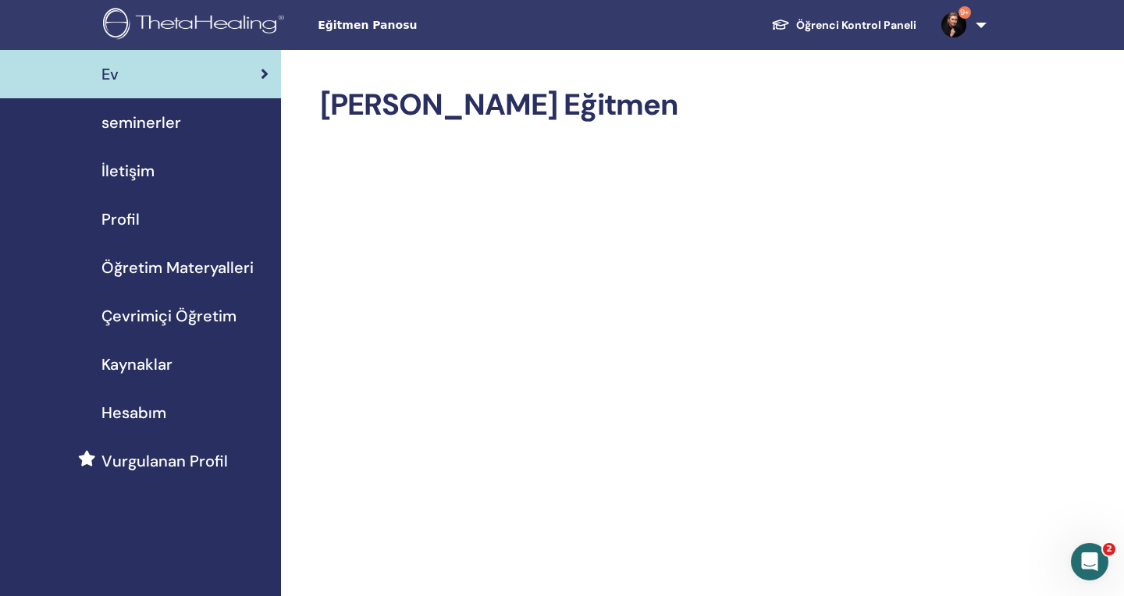
click at [236, 122] on div "seminerler" at bounding box center [140, 122] width 256 height 23
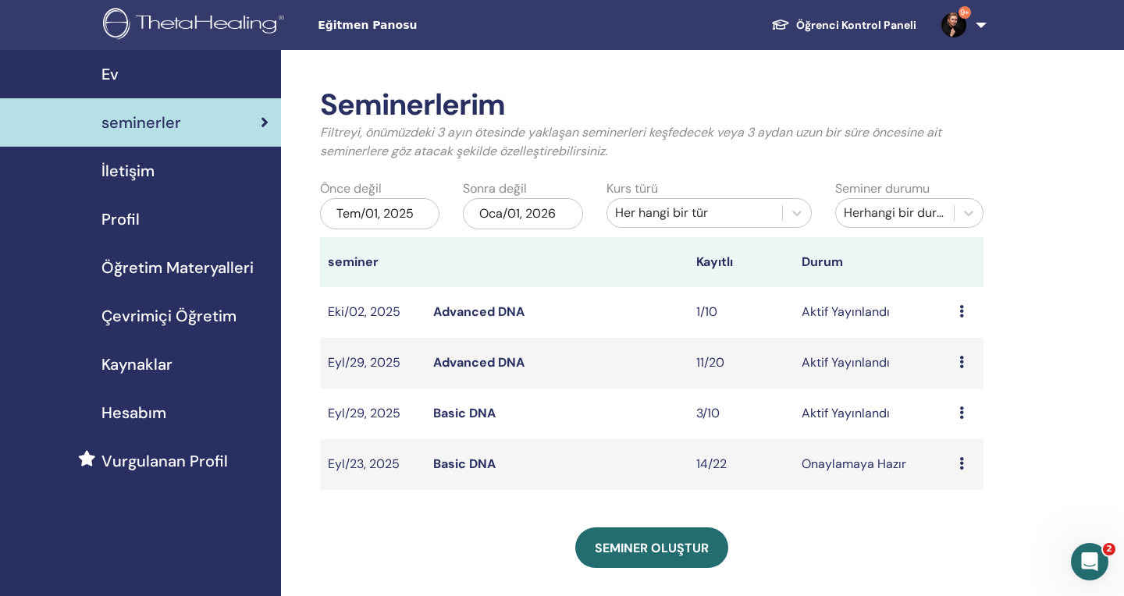
click at [468, 410] on link "Basic DNA" at bounding box center [464, 413] width 62 height 16
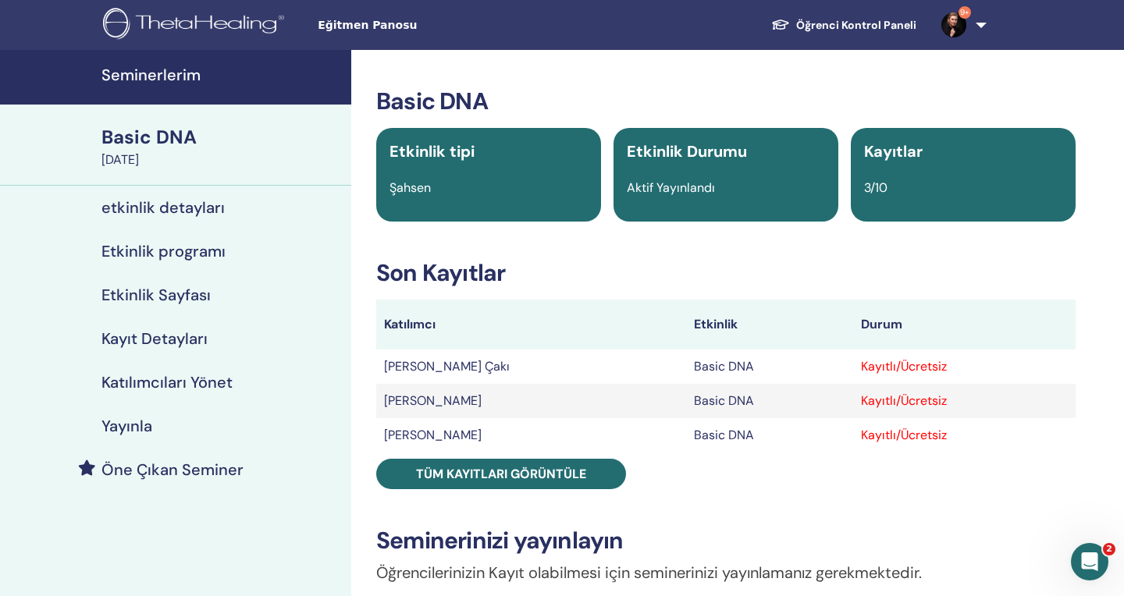
click at [501, 368] on td "[PERSON_NAME] Çakı" at bounding box center [531, 367] width 310 height 34
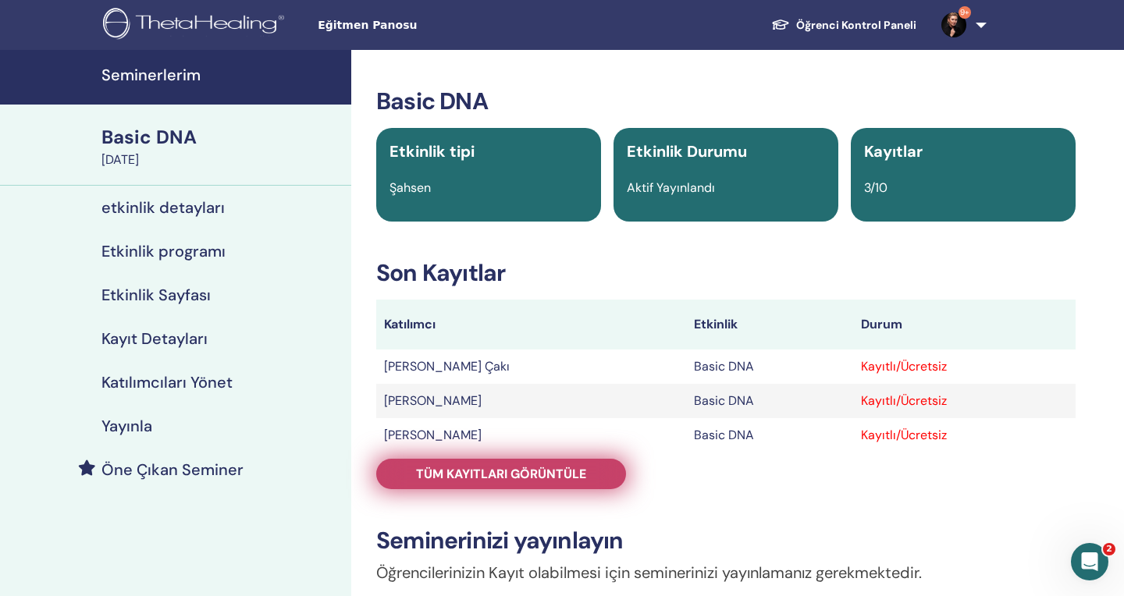
click at [520, 480] on span "Tüm kayıtları görüntüle" at bounding box center [501, 474] width 170 height 16
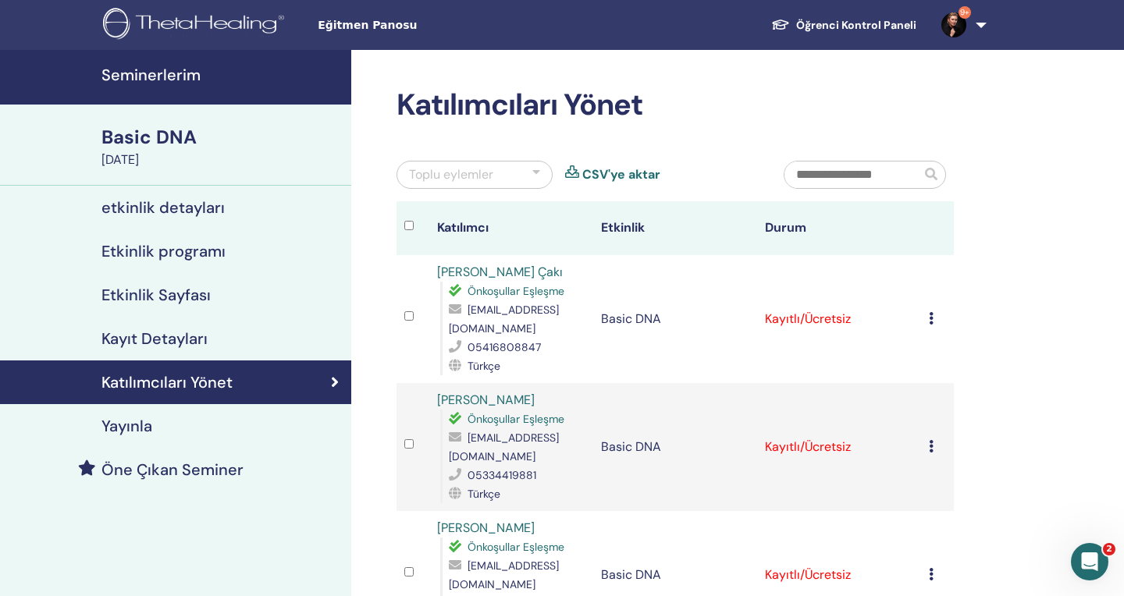
click at [931, 317] on icon at bounding box center [931, 318] width 5 height 12
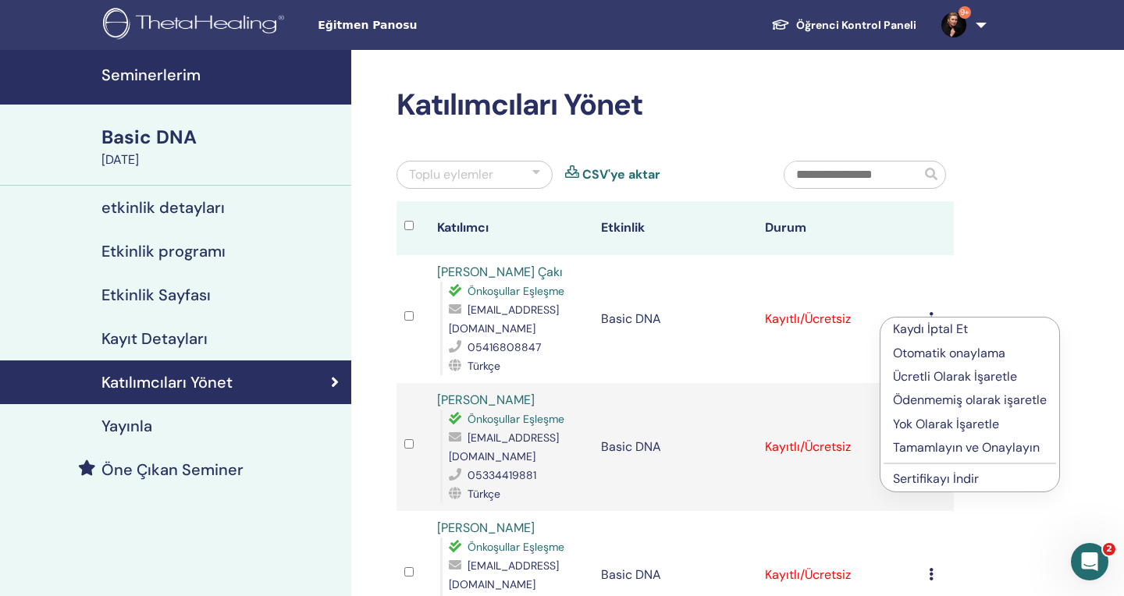
click at [941, 453] on p "Tamamlayın ve Onaylayın" at bounding box center [970, 448] width 154 height 19
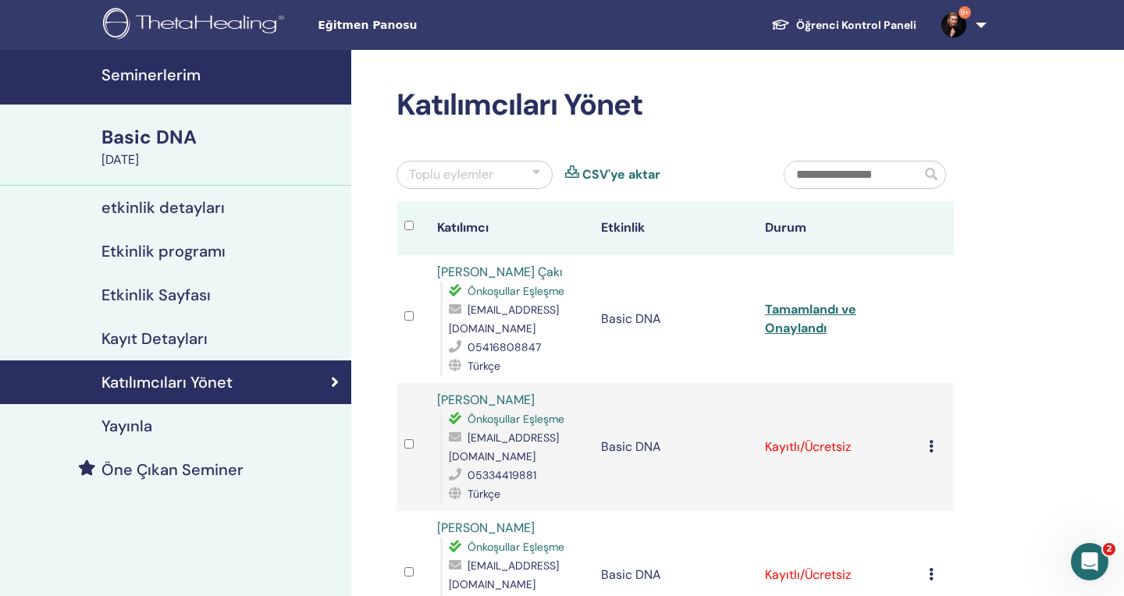
click at [932, 444] on icon at bounding box center [931, 446] width 5 height 12
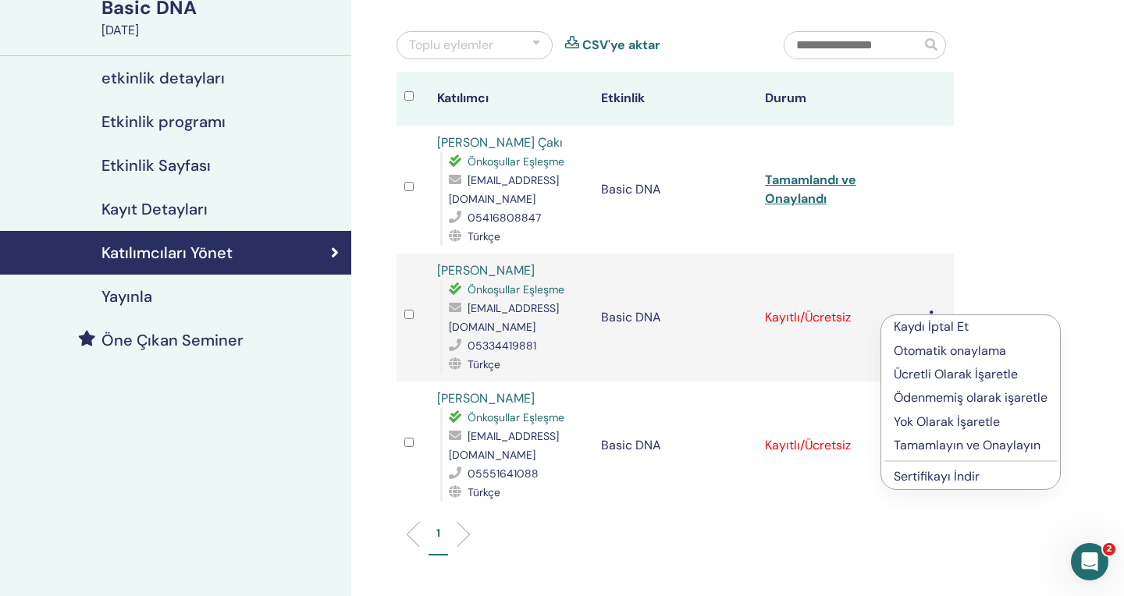
scroll to position [137, 0]
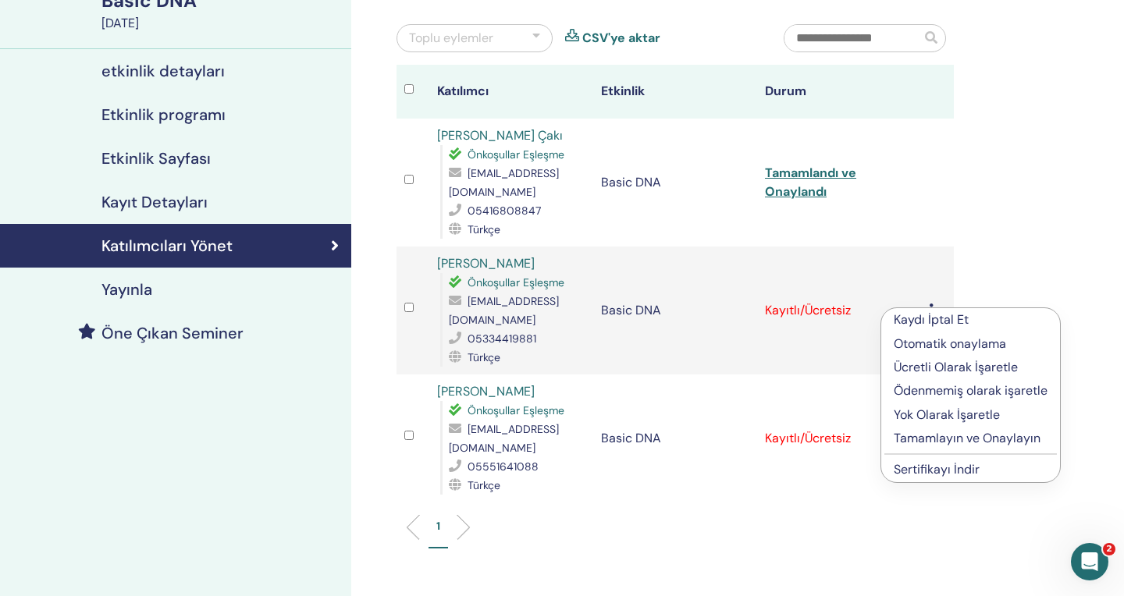
click at [940, 438] on p "Tamamlayın ve Onaylayın" at bounding box center [971, 438] width 154 height 19
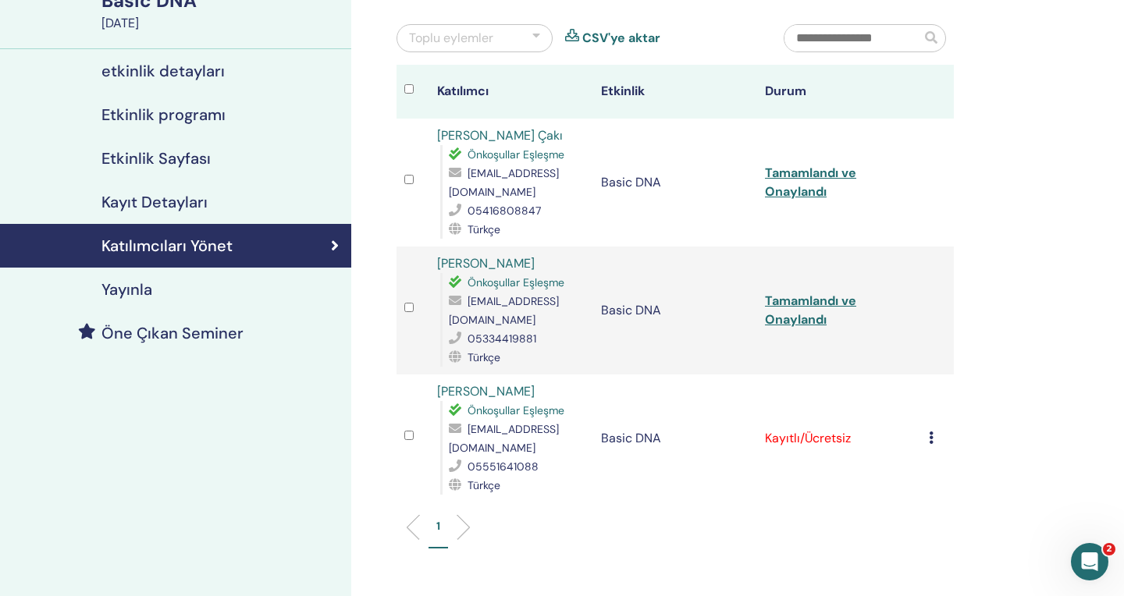
click at [931, 438] on icon at bounding box center [931, 438] width 5 height 12
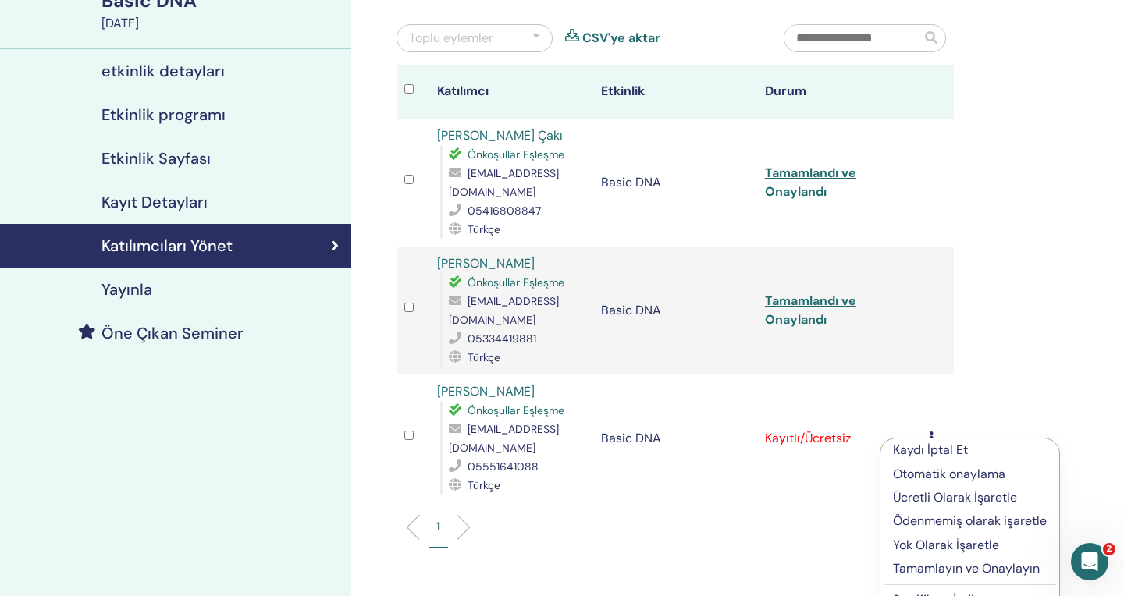
click at [950, 569] on p "Tamamlayın ve Onaylayın" at bounding box center [970, 569] width 154 height 19
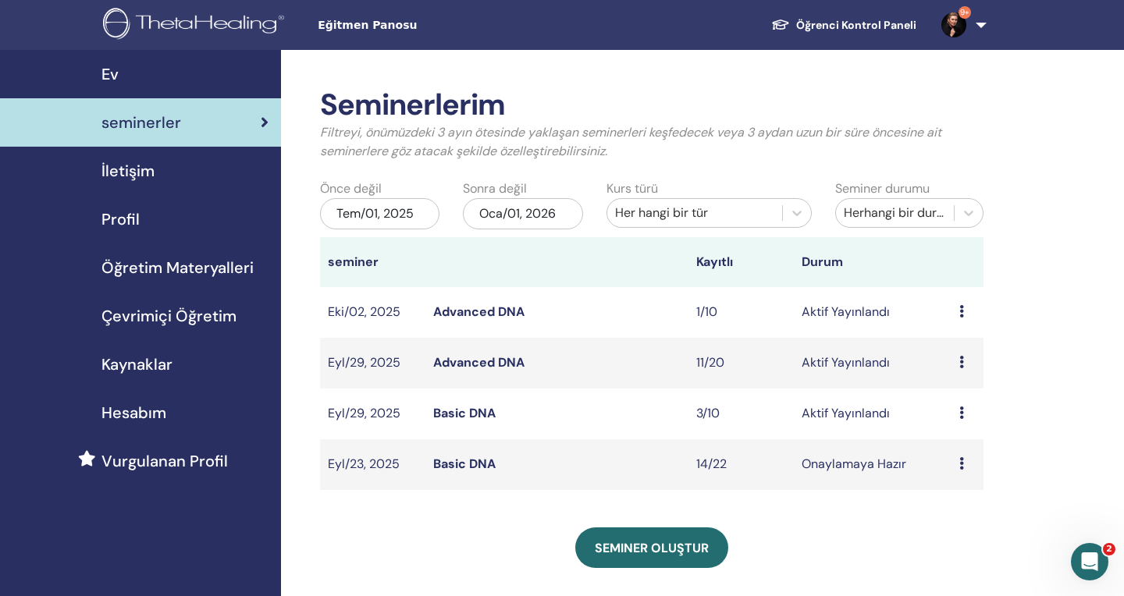
click at [532, 311] on td "Advanced DNA" at bounding box center [556, 312] width 263 height 51
click at [813, 363] on td "Aktif Yayınlandı" at bounding box center [873, 363] width 158 height 51
click at [508, 361] on link "Advanced DNA" at bounding box center [478, 362] width 91 height 16
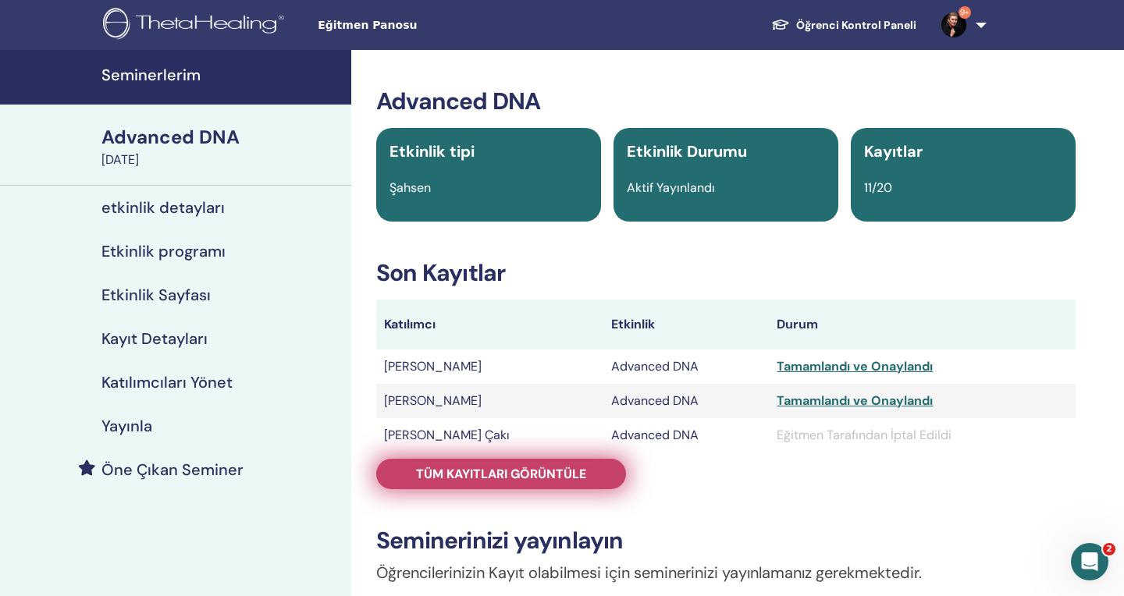
click at [428, 465] on link "Tüm kayıtları görüntüle" at bounding box center [501, 474] width 250 height 30
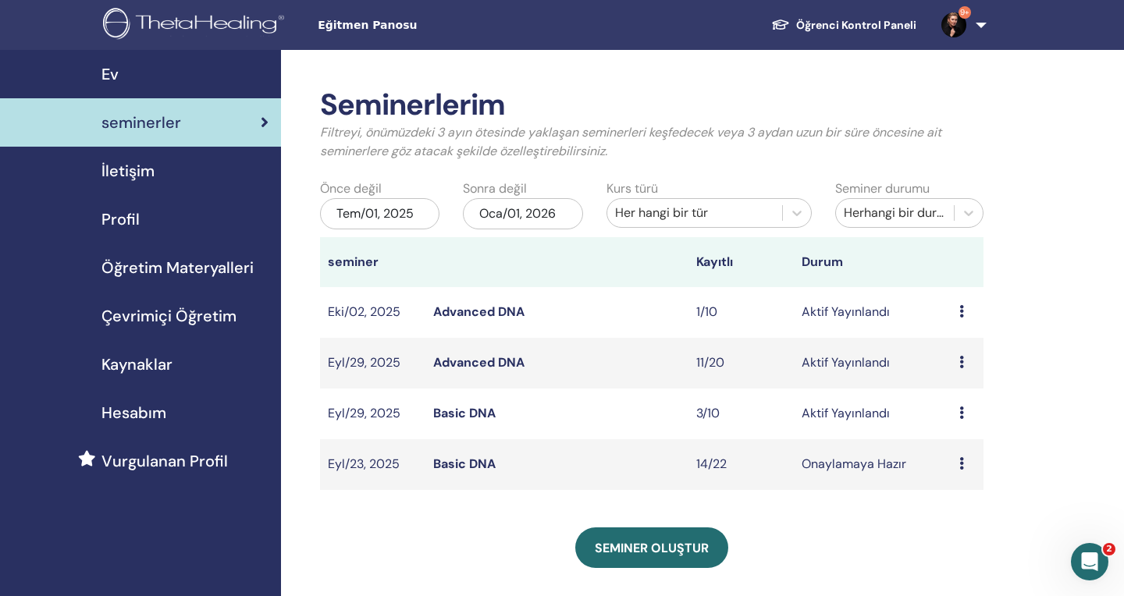
click at [499, 311] on link "Advanced DNA" at bounding box center [478, 312] width 91 height 16
